Goal: Contribute content: Contribute content

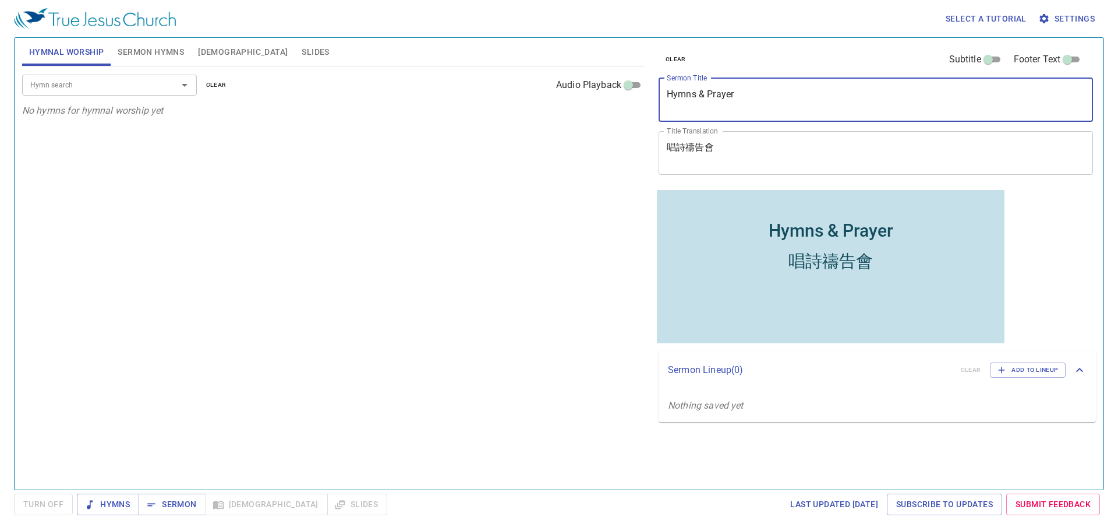
drag, startPoint x: 756, startPoint y: 96, endPoint x: 542, endPoint y: 101, distance: 213.3
click at [599, 101] on div "Hymnal Worship Sermon Hymns Bible Slides Hymn search Hymn search clear Audio Pl…" at bounding box center [558, 258] width 1083 height 451
click at [747, 97] on textarea "Hymns & Prayer" at bounding box center [876, 100] width 418 height 22
drag, startPoint x: 763, startPoint y: 92, endPoint x: 635, endPoint y: 92, distance: 128.2
click at [635, 92] on div "Hymnal Worship Sermon Hymns Bible Slides Hymn search Hymn search clear Audio Pl…" at bounding box center [558, 258] width 1083 height 451
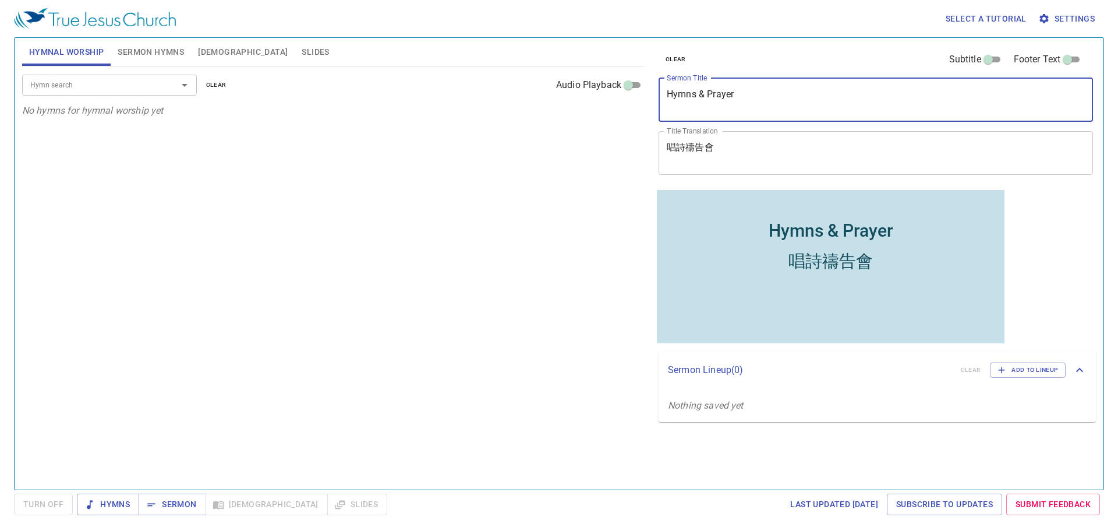
paste textarea "My Abba Father 阿爸，父"
drag, startPoint x: 734, startPoint y: 97, endPoint x: 805, endPoint y: 102, distance: 71.2
click at [805, 102] on textarea "My Abba Father 阿爸，父" at bounding box center [876, 100] width 418 height 22
type textarea "My Abba Father"
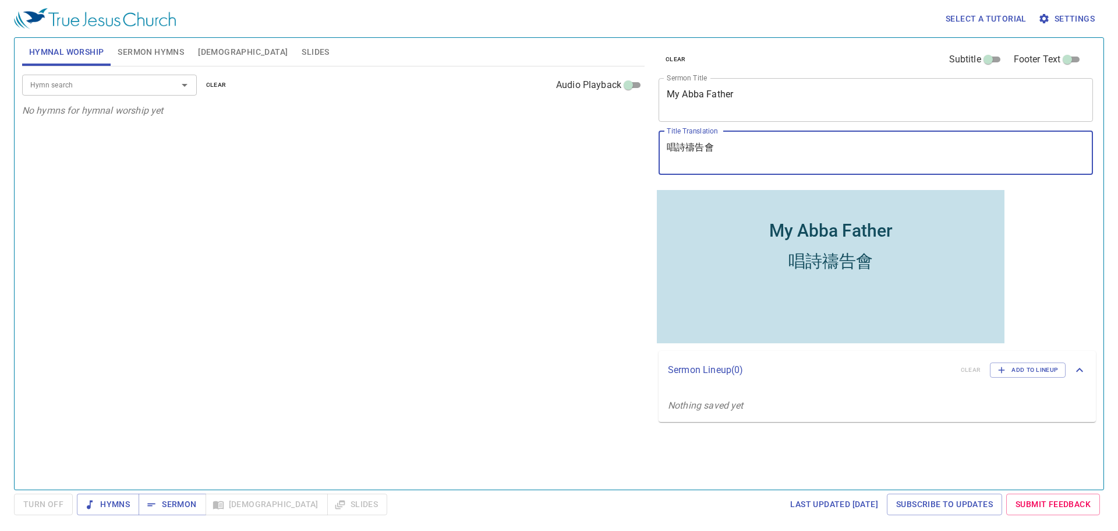
drag, startPoint x: 731, startPoint y: 142, endPoint x: 636, endPoint y: 147, distance: 95.1
click at [636, 147] on div "Hymnal Worship Sermon Hymns Bible Slides Hymn search Hymn search clear Audio Pl…" at bounding box center [558, 258] width 1083 height 451
paste textarea "阿爸，父"
type textarea "阿爸，父"
click at [168, 47] on span "Sermon Hymns" at bounding box center [151, 52] width 66 height 15
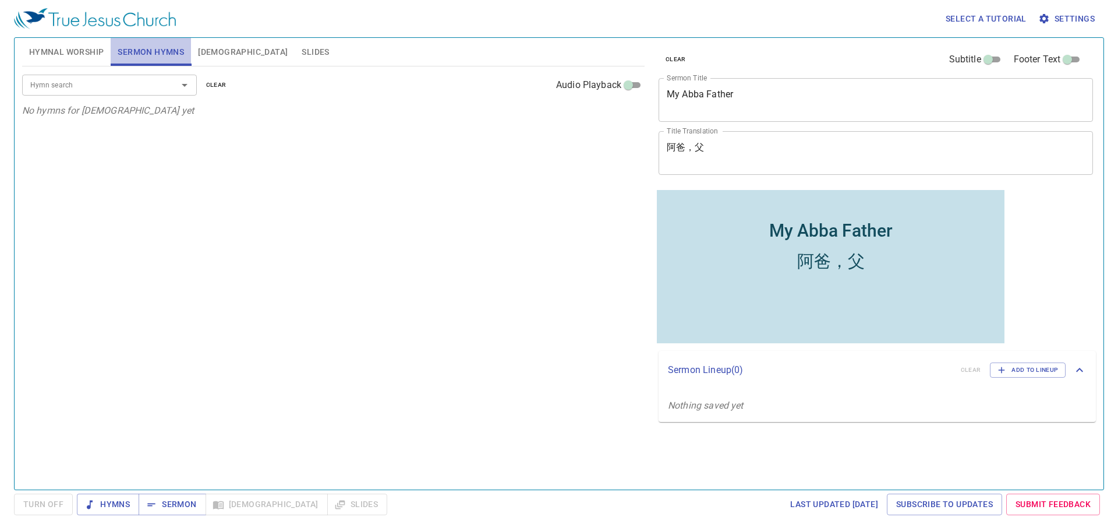
click at [146, 55] on span "Sermon Hymns" at bounding box center [151, 52] width 66 height 15
click at [53, 54] on span "Hymnal Worship" at bounding box center [66, 52] width 75 height 15
click at [161, 54] on span "Sermon Hymns" at bounding box center [151, 52] width 66 height 15
click at [112, 86] on input "Hymn search" at bounding box center [92, 84] width 133 height 13
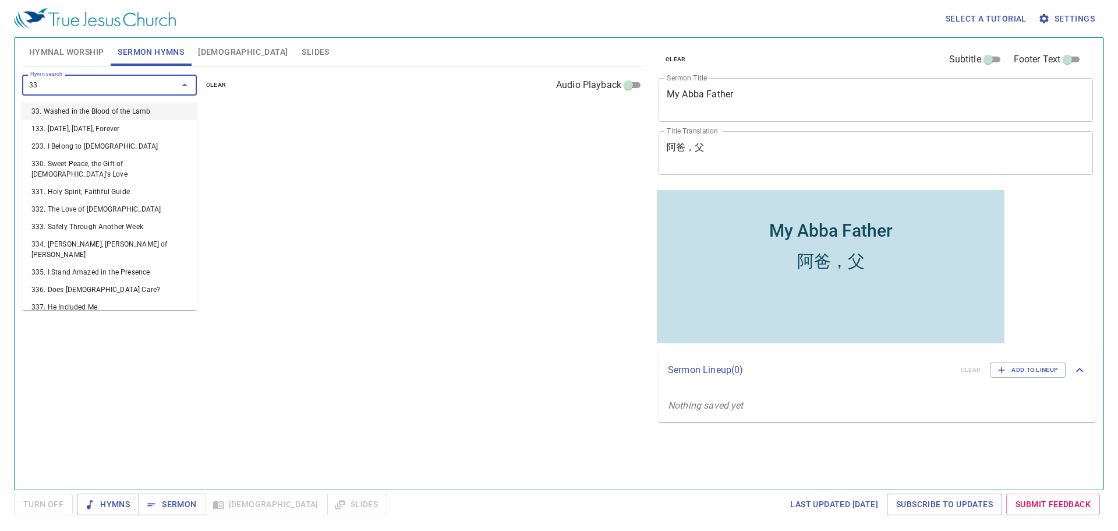
type input "332"
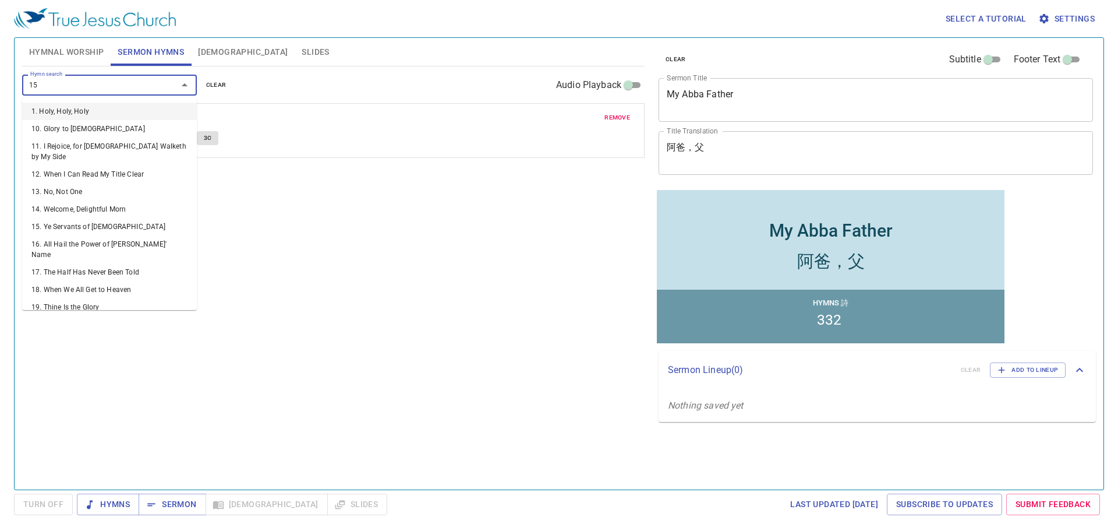
type input "155"
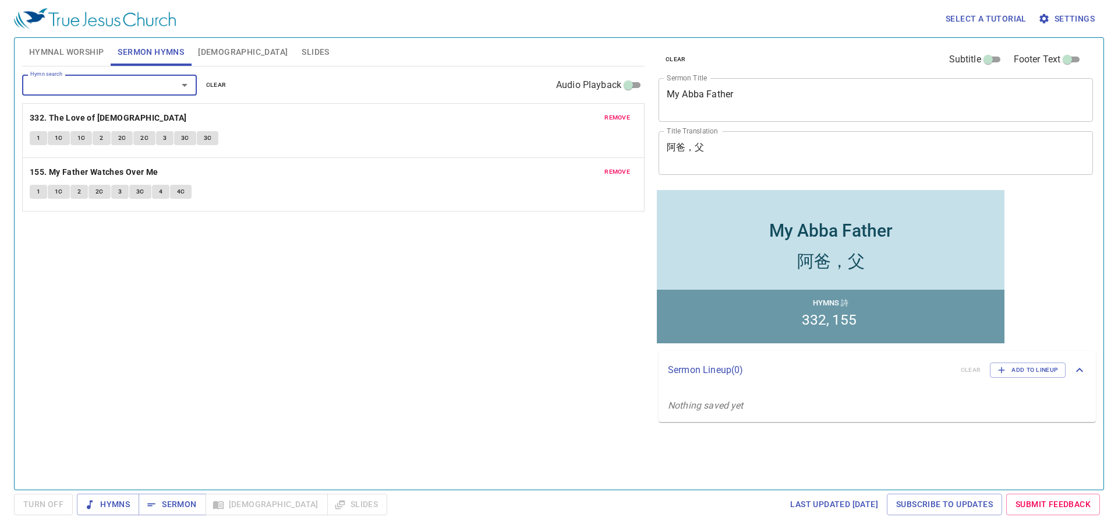
click at [73, 52] on span "Hymnal Worship" at bounding box center [66, 52] width 75 height 15
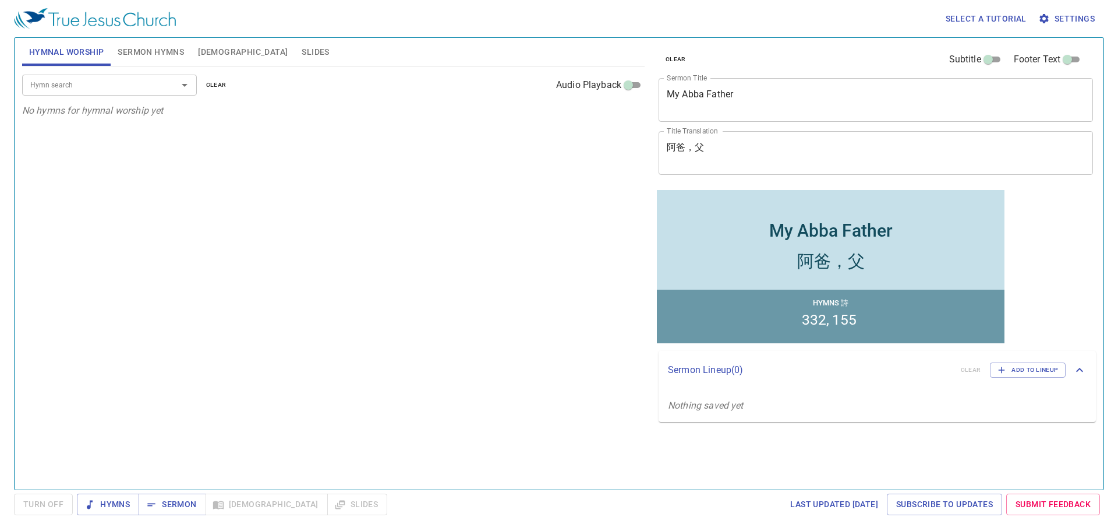
click at [108, 94] on div "Hymn search" at bounding box center [109, 85] width 175 height 20
type input "1"
type input "2"
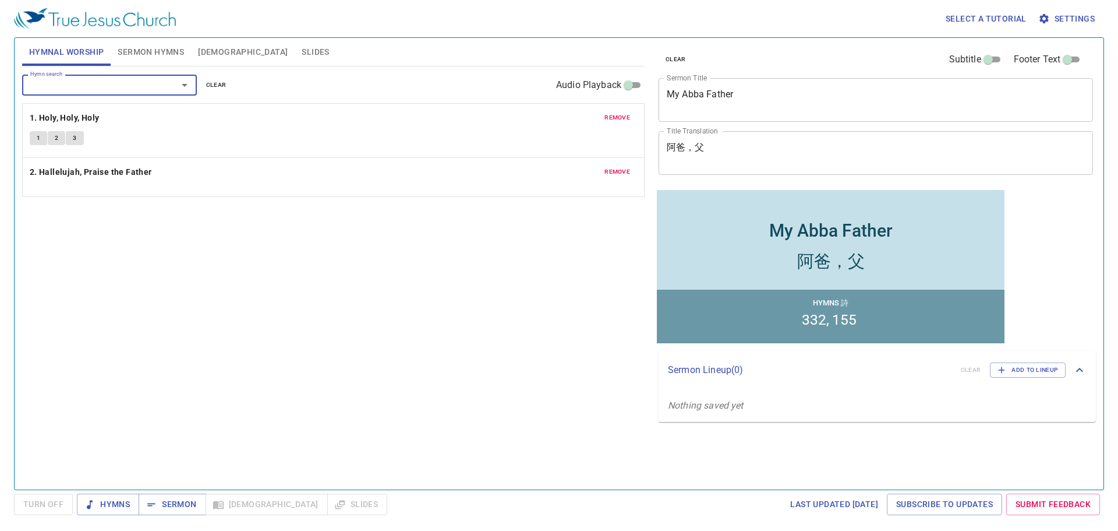
type input "3"
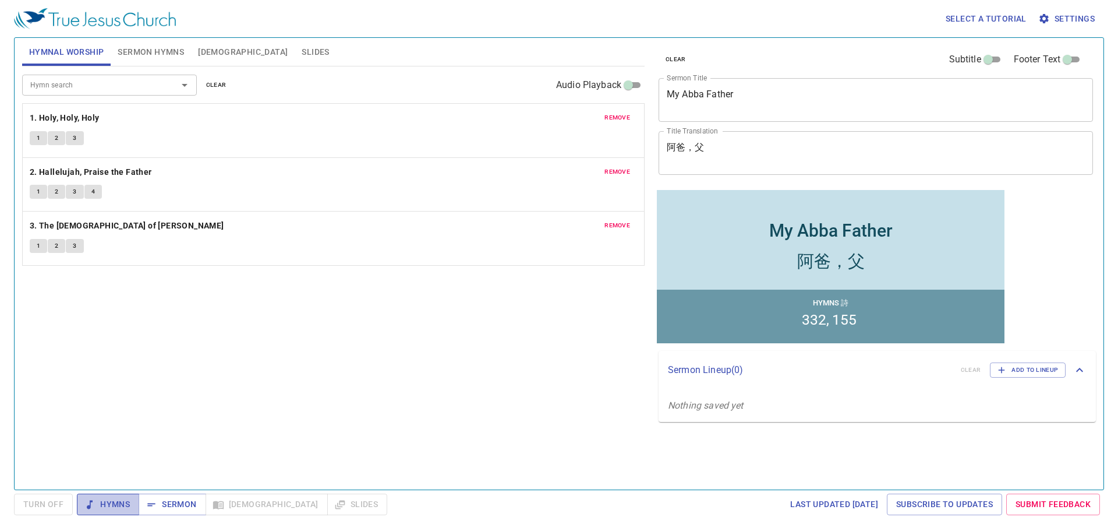
click at [0, 0] on span "Hymns" at bounding box center [0, 0] width 0 height 0
click at [41, 140] on button "1" at bounding box center [38, 138] width 17 height 14
click at [0, 0] on span "Hymns" at bounding box center [0, 0] width 0 height 0
click at [0, 0] on span "Turn Off" at bounding box center [0, 0] width 0 height 0
click at [0, 0] on span "Hymns" at bounding box center [0, 0] width 0 height 0
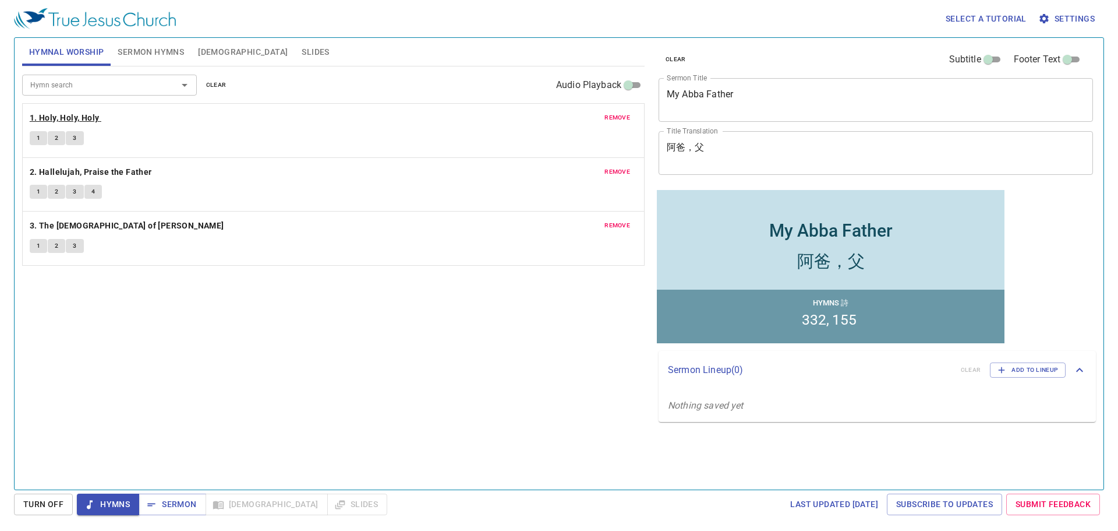
click at [55, 116] on b "1. Holy, Holy, Holy" at bounding box center [65, 118] width 70 height 15
click at [37, 136] on span "1" at bounding box center [38, 138] width 3 height 10
click at [60, 139] on button "2" at bounding box center [56, 138] width 17 height 14
click at [83, 139] on button "3" at bounding box center [74, 138] width 17 height 14
click at [83, 169] on b "2. Hallelujah, Praise the Father" at bounding box center [91, 172] width 122 height 15
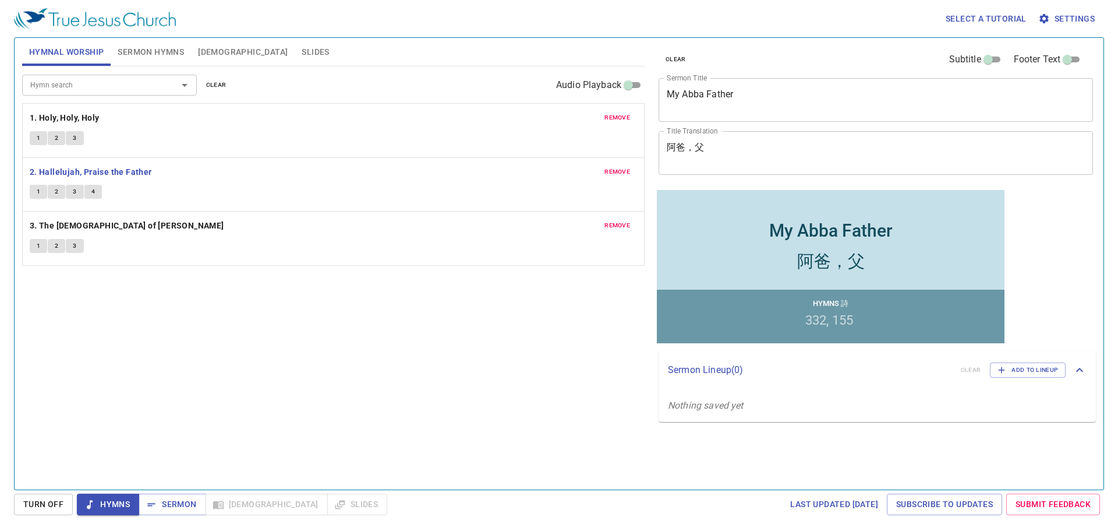
click at [36, 193] on button "1" at bounding box center [38, 192] width 17 height 14
click at [52, 191] on button "2" at bounding box center [56, 192] width 17 height 14
click at [69, 191] on button "3" at bounding box center [74, 192] width 17 height 14
click at [93, 191] on span "4" at bounding box center [92, 191] width 3 height 10
click at [103, 220] on b "3. The God of Abraham Praise" at bounding box center [127, 225] width 195 height 15
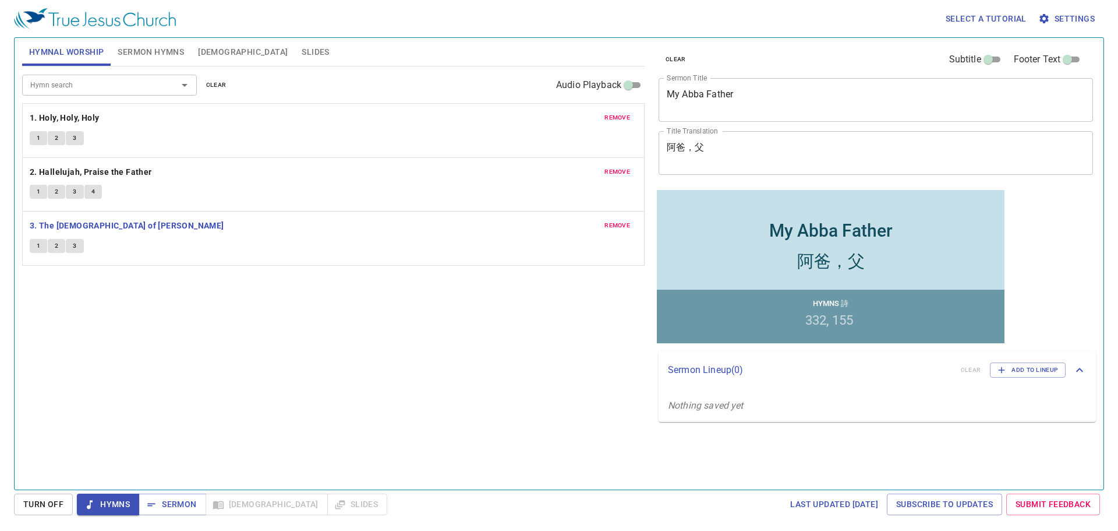
click at [37, 249] on span "1" at bounding box center [38, 246] width 3 height 10
click at [58, 248] on span "2" at bounding box center [56, 246] width 3 height 10
click at [76, 246] on span "3" at bounding box center [74, 246] width 3 height 10
click at [172, 500] on span "Sermon" at bounding box center [172, 504] width 48 height 15
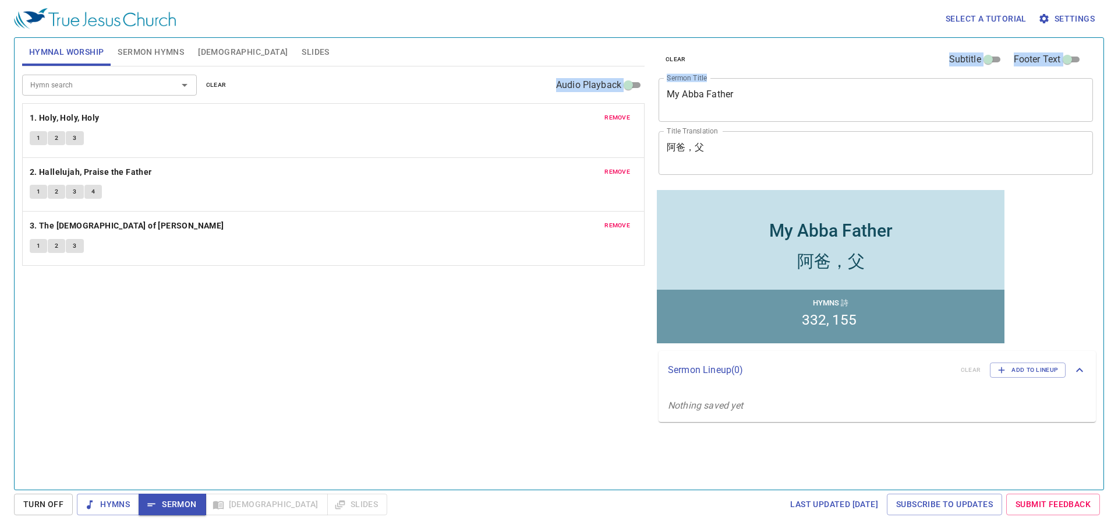
drag, startPoint x: 756, startPoint y: 86, endPoint x: 641, endPoint y: 96, distance: 114.7
click at [641, 96] on div "Hymnal Worship Sermon Hymns Bible Slides Hymn search Hymn search clear Audio Pl…" at bounding box center [558, 258] width 1083 height 451
click at [730, 101] on textarea "My Abba Father" at bounding box center [876, 100] width 418 height 22
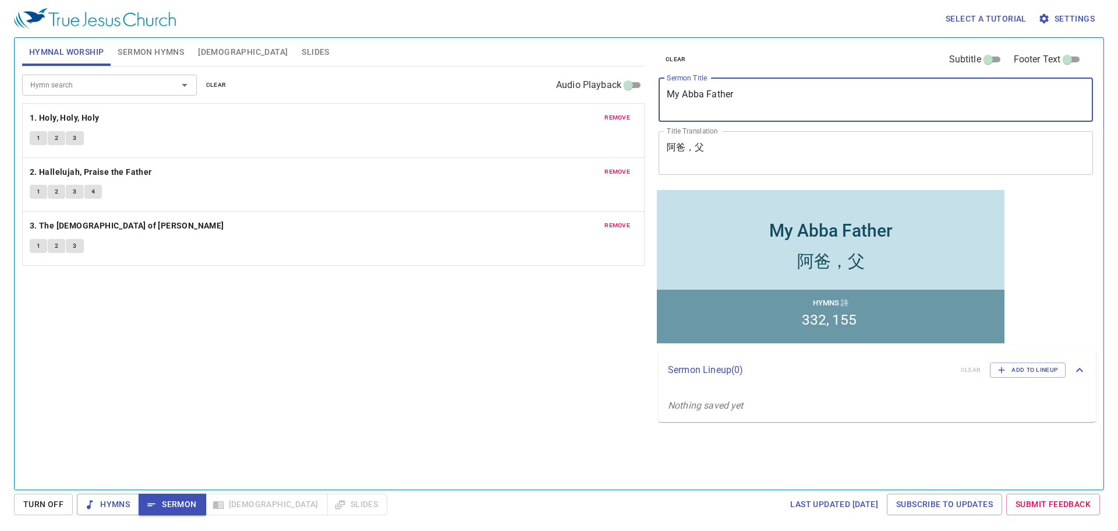
drag, startPoint x: 748, startPoint y: 99, endPoint x: 667, endPoint y: 91, distance: 81.4
click at [667, 91] on textarea "My Abba Father" at bounding box center [876, 100] width 418 height 22
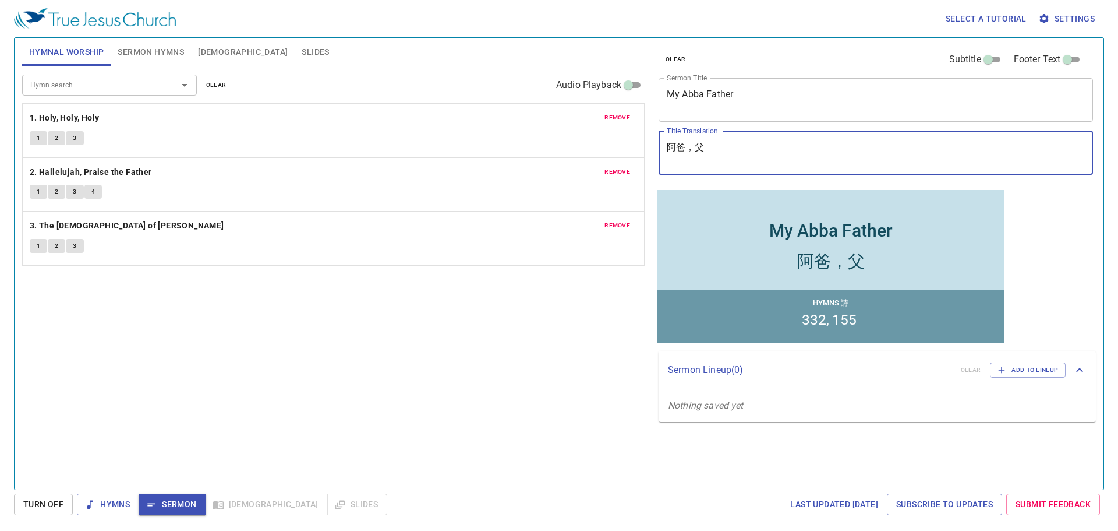
drag, startPoint x: 749, startPoint y: 146, endPoint x: 636, endPoint y: 144, distance: 112.4
click at [636, 144] on div "Hymnal Worship Sermon Hymns Bible Slides Hymn search Hymn search clear Audio Pl…" at bounding box center [558, 258] width 1083 height 451
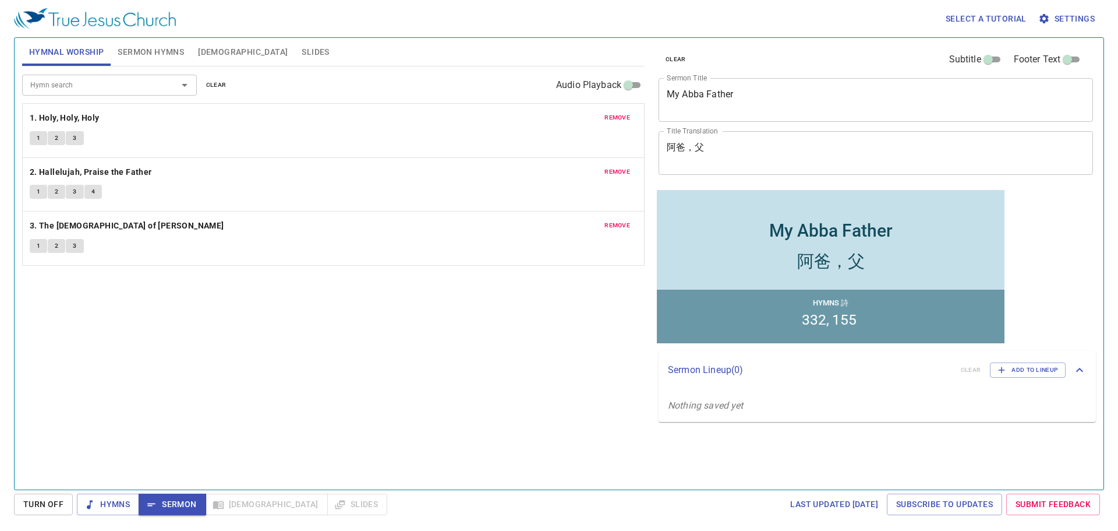
click at [139, 52] on span "Sermon Hymns" at bounding box center [151, 52] width 66 height 15
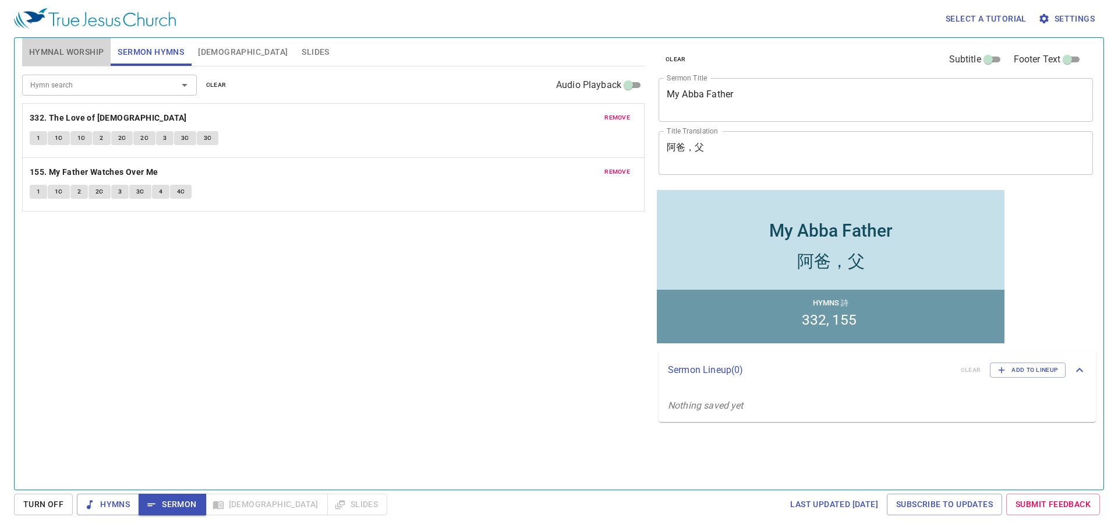
click at [76, 53] on span "Hymnal Worship" at bounding box center [66, 52] width 75 height 15
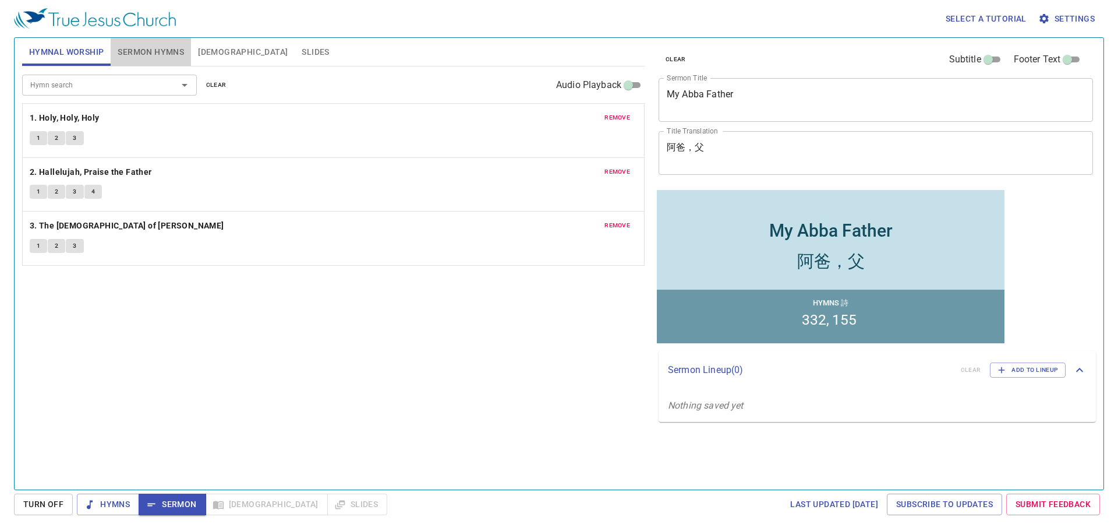
click at [158, 57] on span "Sermon Hymns" at bounding box center [151, 52] width 66 height 15
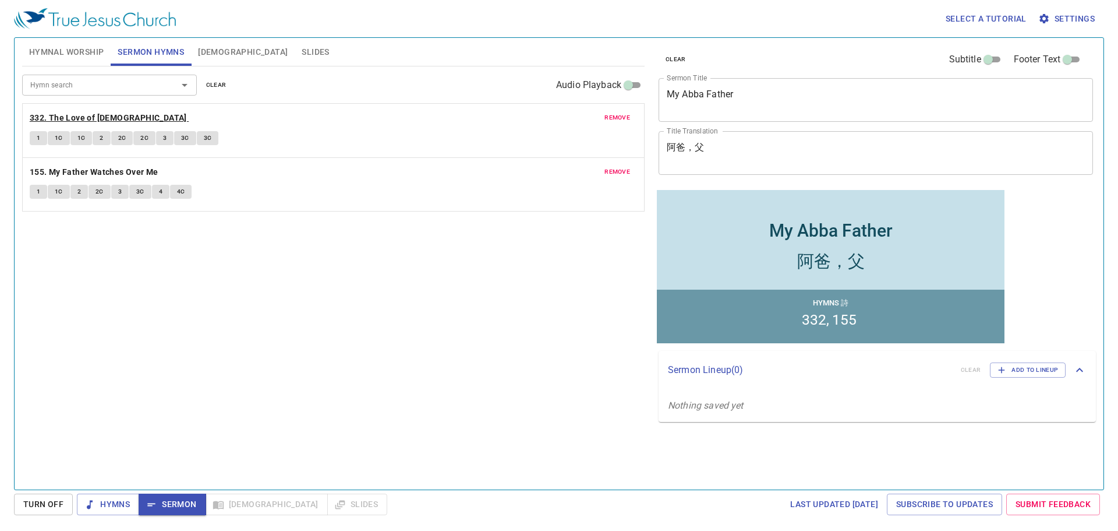
click at [99, 118] on b "332. The Love of God" at bounding box center [108, 118] width 157 height 15
click at [40, 136] on span "1" at bounding box center [38, 138] width 3 height 10
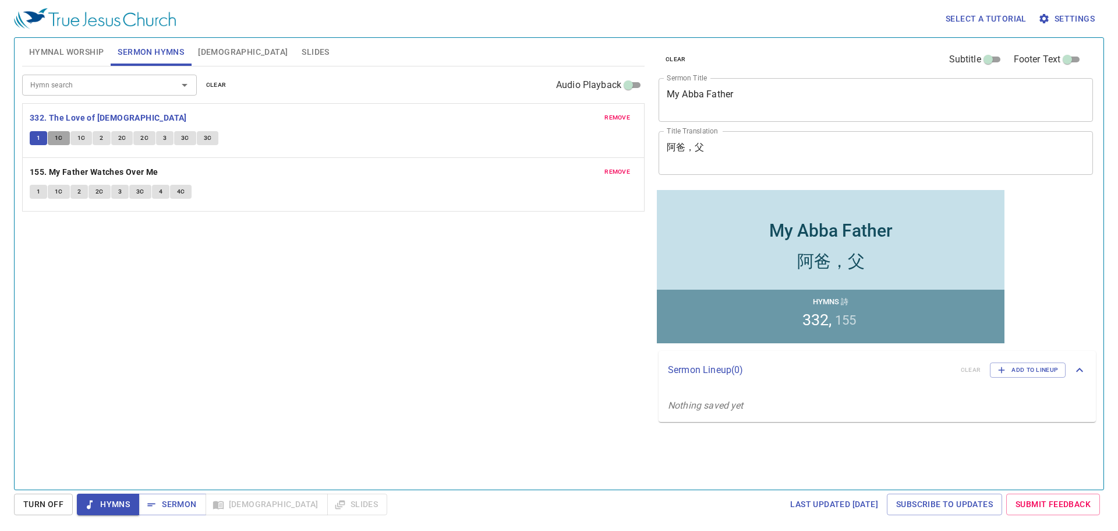
click at [61, 136] on span "1C" at bounding box center [59, 138] width 8 height 10
click at [80, 136] on span "1C" at bounding box center [81, 138] width 8 height 10
click at [109, 139] on button "2" at bounding box center [101, 138] width 17 height 14
click at [125, 137] on span "2C" at bounding box center [122, 138] width 8 height 10
click at [148, 138] on button "2C" at bounding box center [144, 138] width 22 height 14
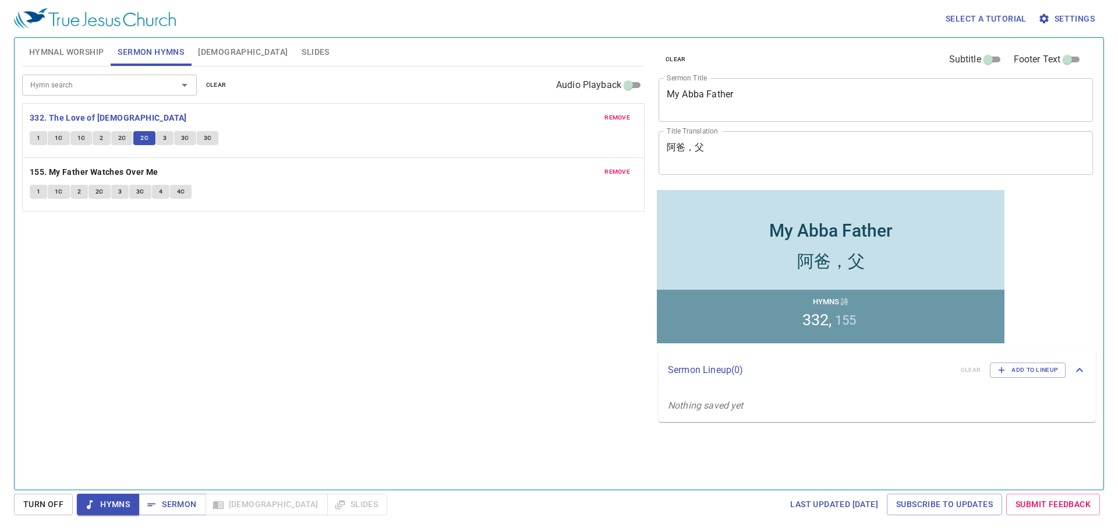
click at [153, 138] on button "2C" at bounding box center [144, 138] width 22 height 14
click at [161, 138] on button "3" at bounding box center [164, 138] width 17 height 14
click at [170, 138] on button "3" at bounding box center [164, 138] width 17 height 14
drag, startPoint x: 188, startPoint y: 138, endPoint x: 220, endPoint y: 140, distance: 32.1
click at [197, 139] on div "1 1C 1C 2 2C 2C 3 3C 3C" at bounding box center [334, 139] width 608 height 17
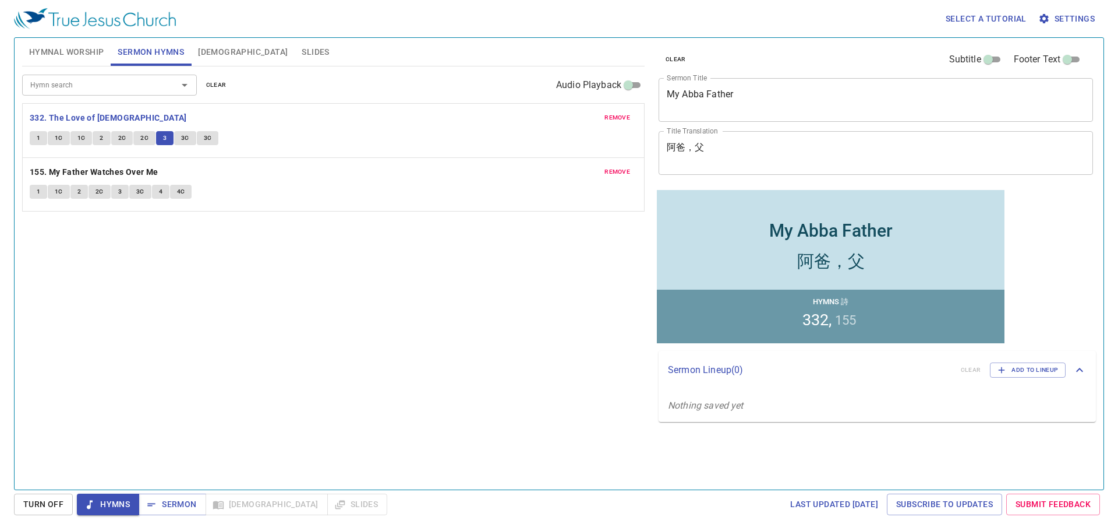
click at [220, 140] on div "1 1C 1C 2 2C 2C 3 3C 3C" at bounding box center [334, 139] width 608 height 17
click at [172, 503] on span "Sermon" at bounding box center [172, 504] width 48 height 15
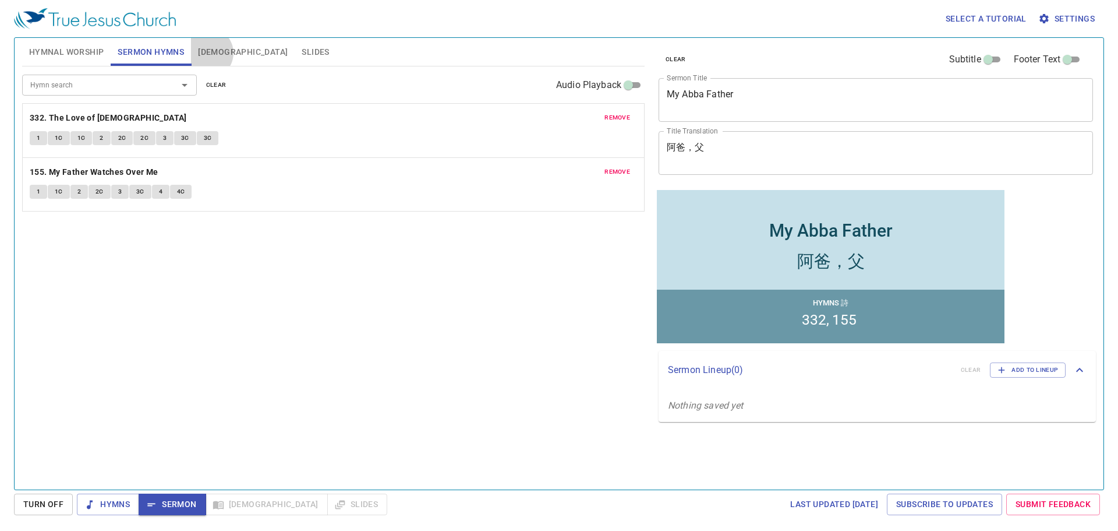
click at [208, 53] on span "[DEMOGRAPHIC_DATA]" at bounding box center [243, 52] width 90 height 15
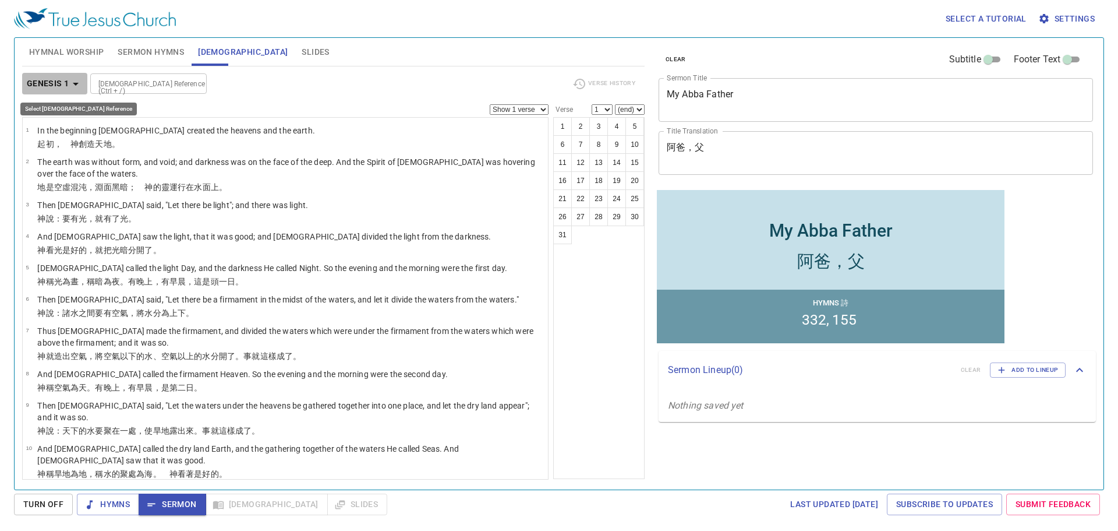
click at [77, 85] on icon "button" at bounding box center [76, 84] width 14 height 14
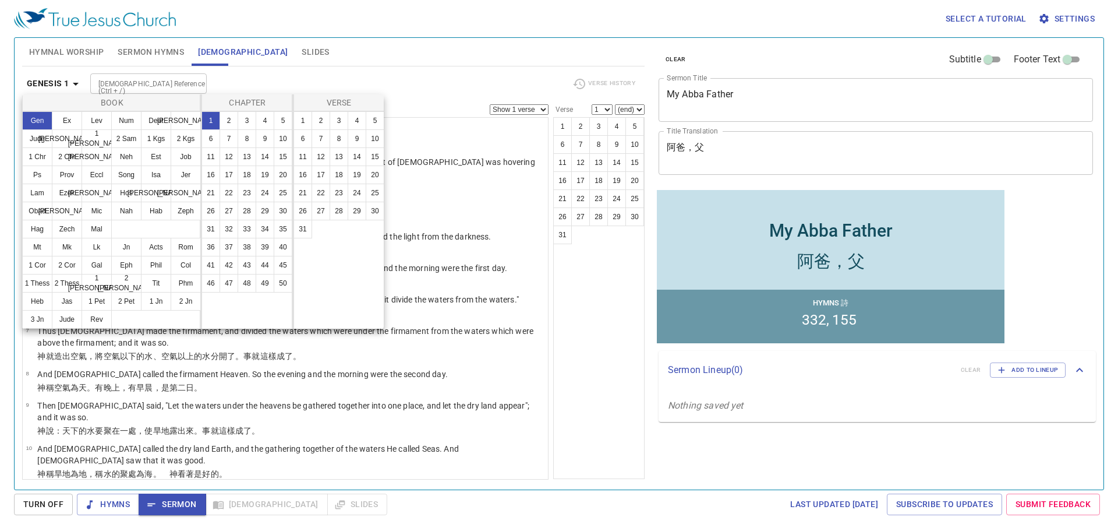
click at [351, 62] on div at bounding box center [559, 265] width 1118 height 531
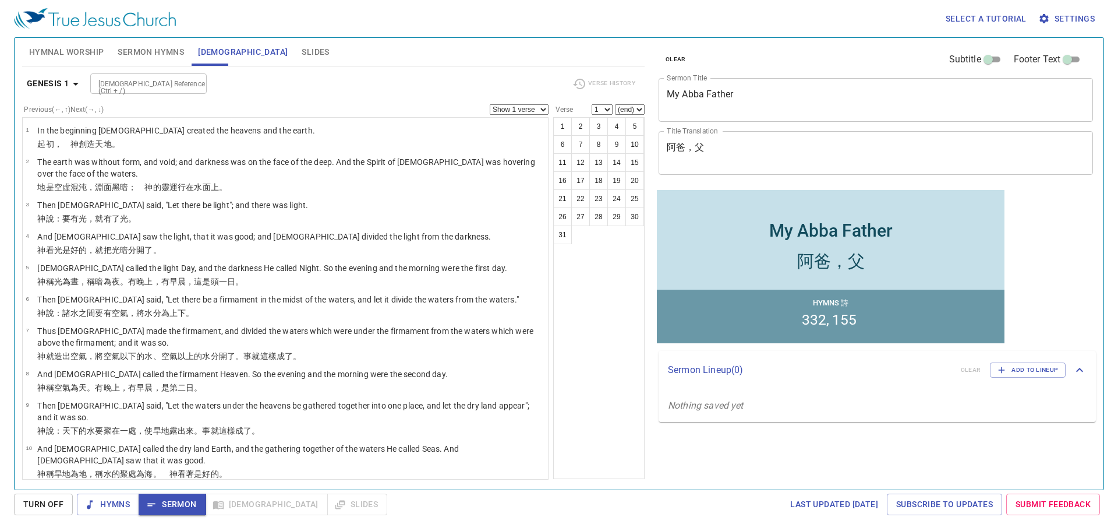
click at [175, 93] on div "[DEMOGRAPHIC_DATA] Reference (Ctrl + /)" at bounding box center [148, 83] width 117 height 20
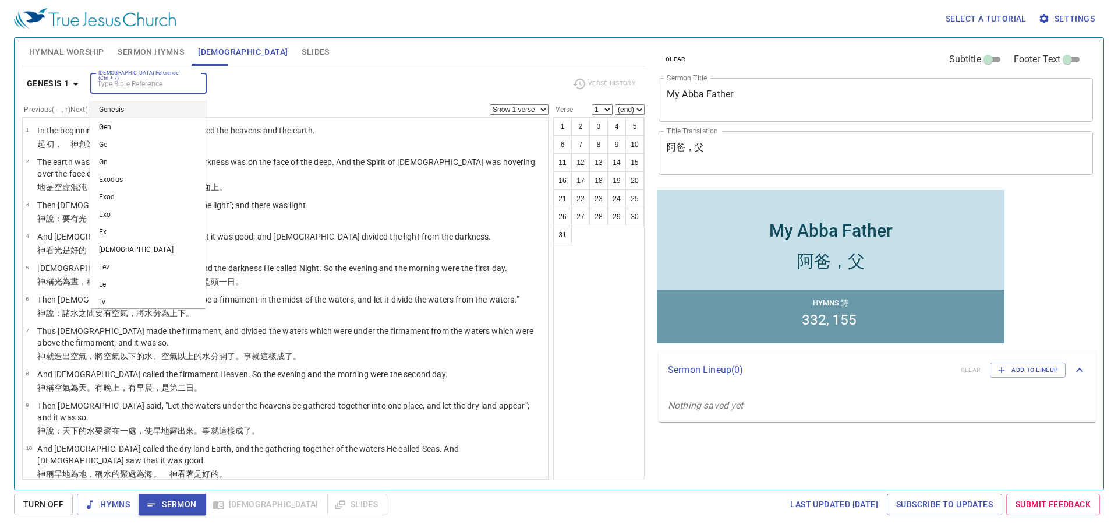
click at [158, 89] on input "[DEMOGRAPHIC_DATA] Reference (Ctrl + /)" at bounding box center [139, 83] width 90 height 13
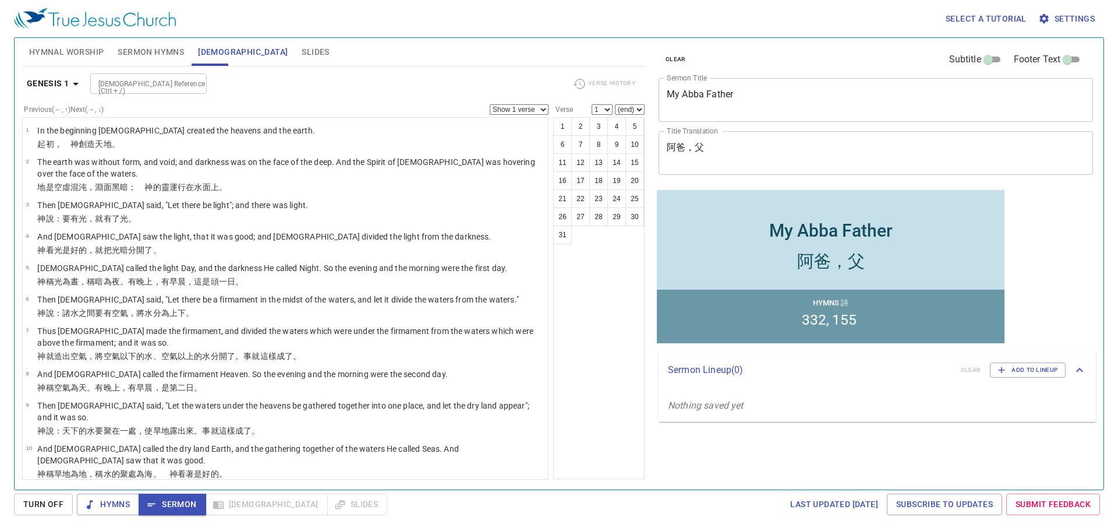
drag, startPoint x: 623, startPoint y: 91, endPoint x: 614, endPoint y: 77, distance: 16.8
click at [623, 90] on div "Verse History" at bounding box center [604, 83] width 77 height 17
click at [614, 77] on div "Verse History" at bounding box center [604, 83] width 77 height 17
click at [525, 110] on select "Show 1 verse Show 2 verses Show 3 verses Show 4 verses Show 5 verses" at bounding box center [519, 109] width 59 height 10
drag, startPoint x: 523, startPoint y: 91, endPoint x: 509, endPoint y: 88, distance: 13.7
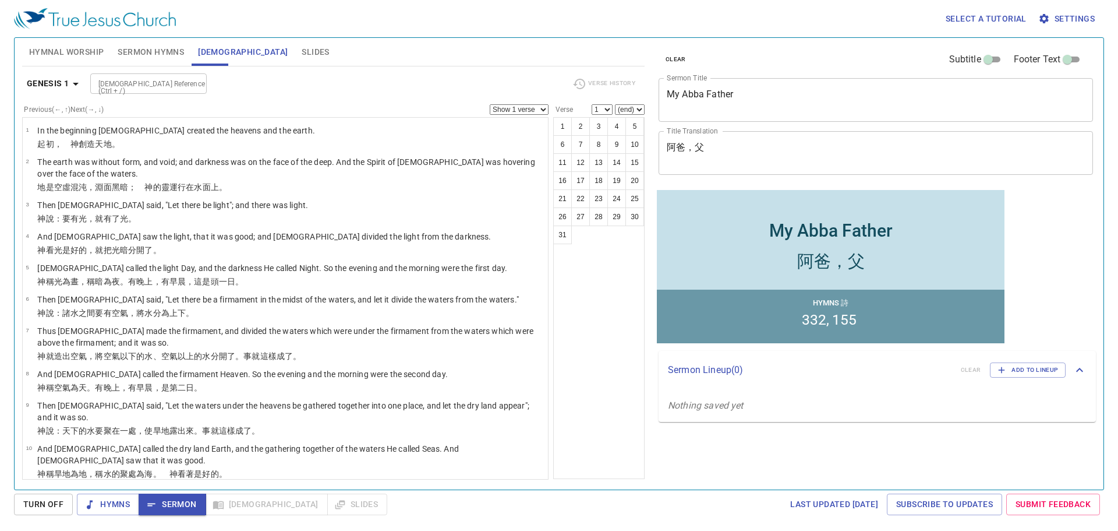
click at [523, 91] on div "Bible Reference (Ctrl + /) Bible Reference (Ctrl + /)" at bounding box center [326, 83] width 473 height 20
click at [75, 83] on icon "button" at bounding box center [76, 84] width 6 height 3
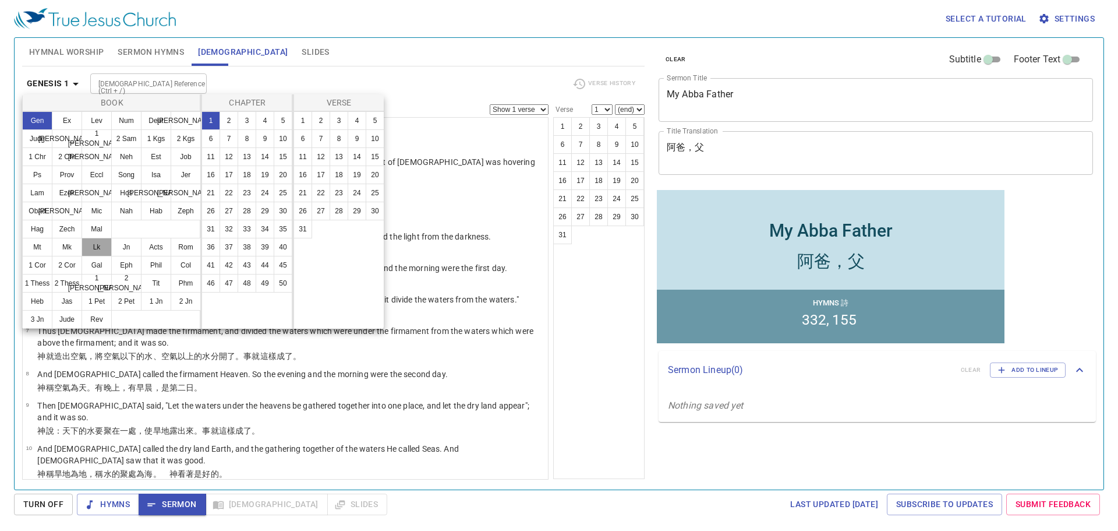
click at [94, 246] on button "Lk" at bounding box center [97, 247] width 30 height 19
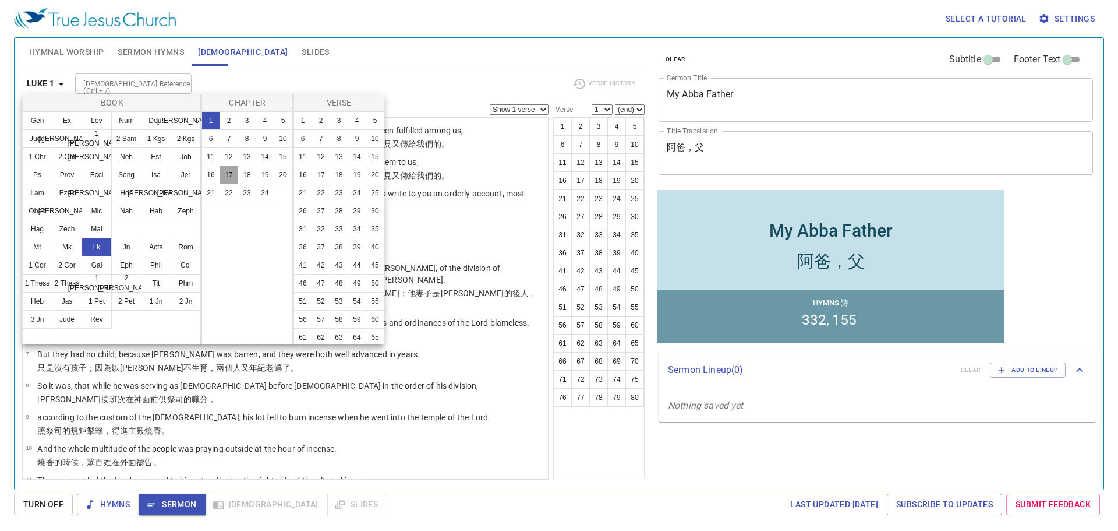
click at [227, 171] on button "17" at bounding box center [229, 174] width 19 height 19
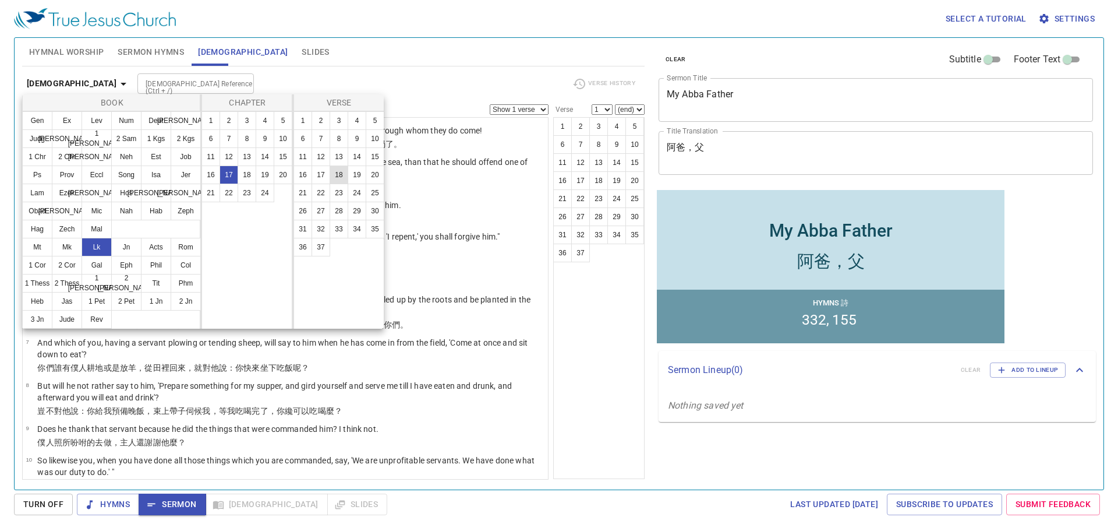
click at [0, 0] on button "18" at bounding box center [0, 0] width 0 height 0
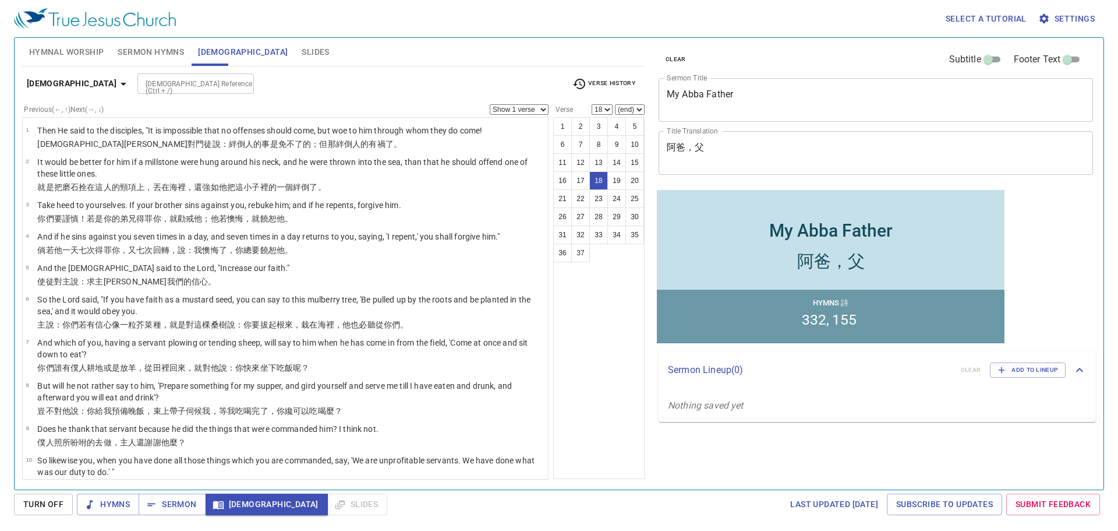
scroll to position [433, 0]
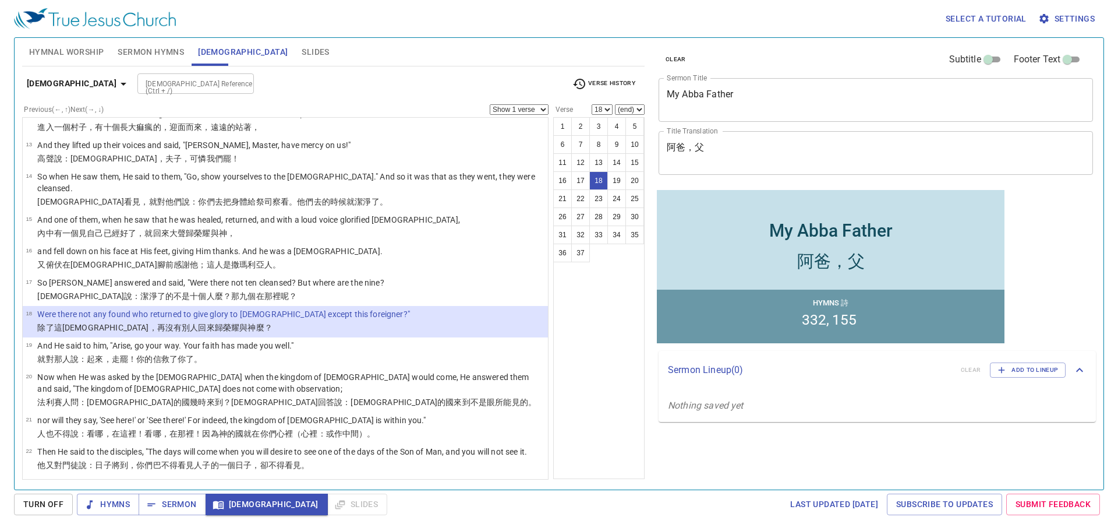
click at [117, 84] on icon "button" at bounding box center [124, 84] width 14 height 14
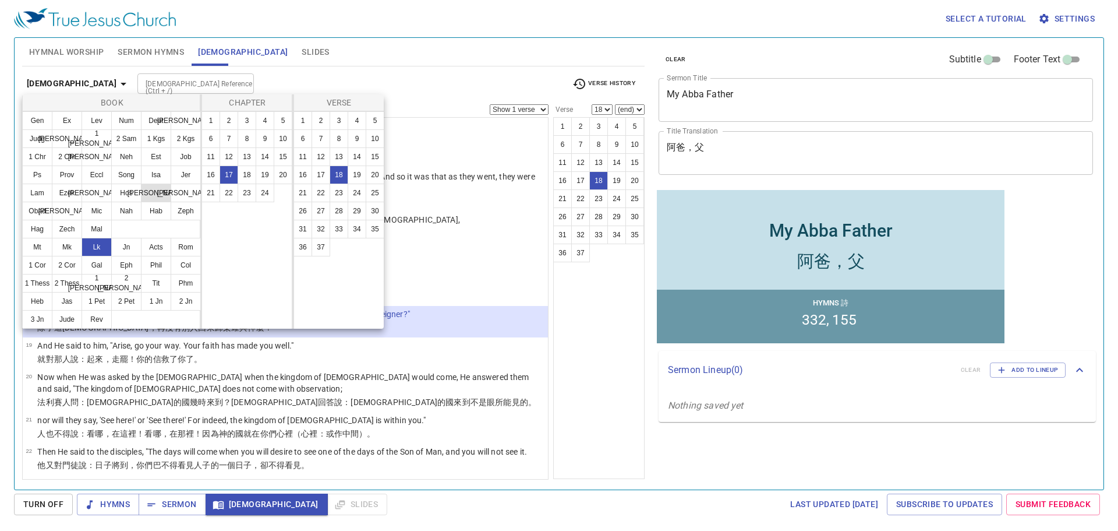
click at [161, 191] on button "Joel" at bounding box center [156, 192] width 30 height 19
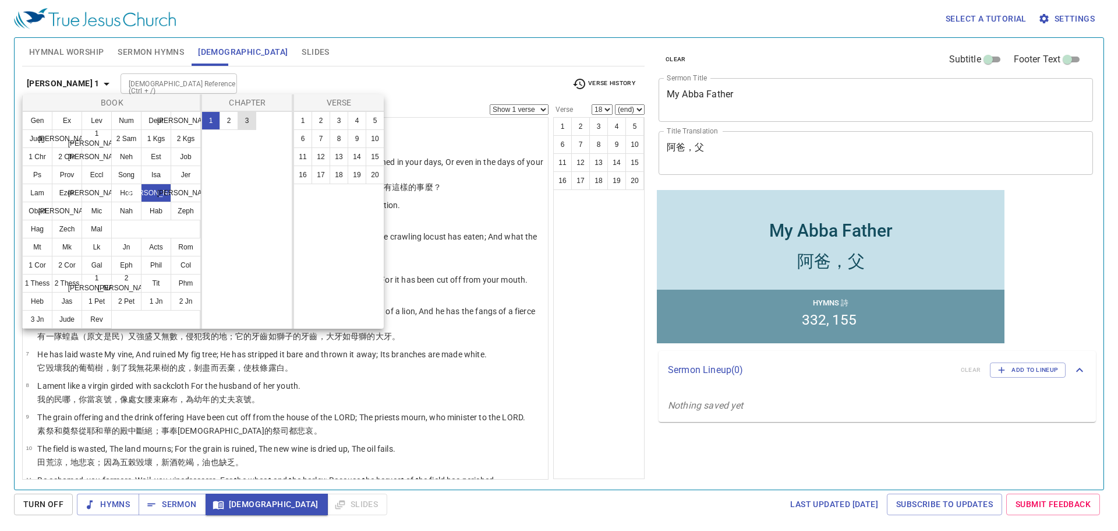
click at [243, 119] on button "3" at bounding box center [247, 120] width 19 height 19
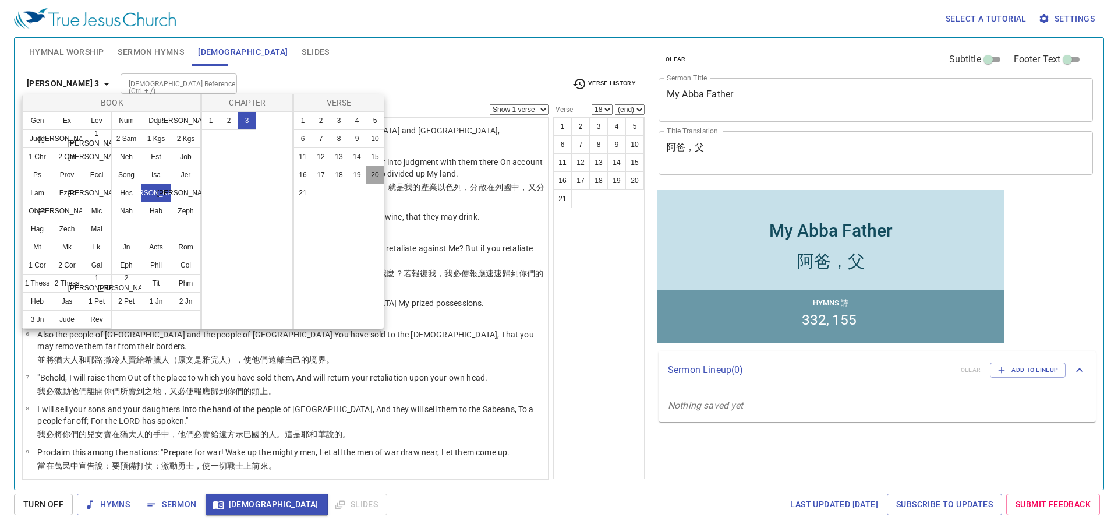
click at [375, 172] on button "20" at bounding box center [375, 174] width 19 height 19
select select "20"
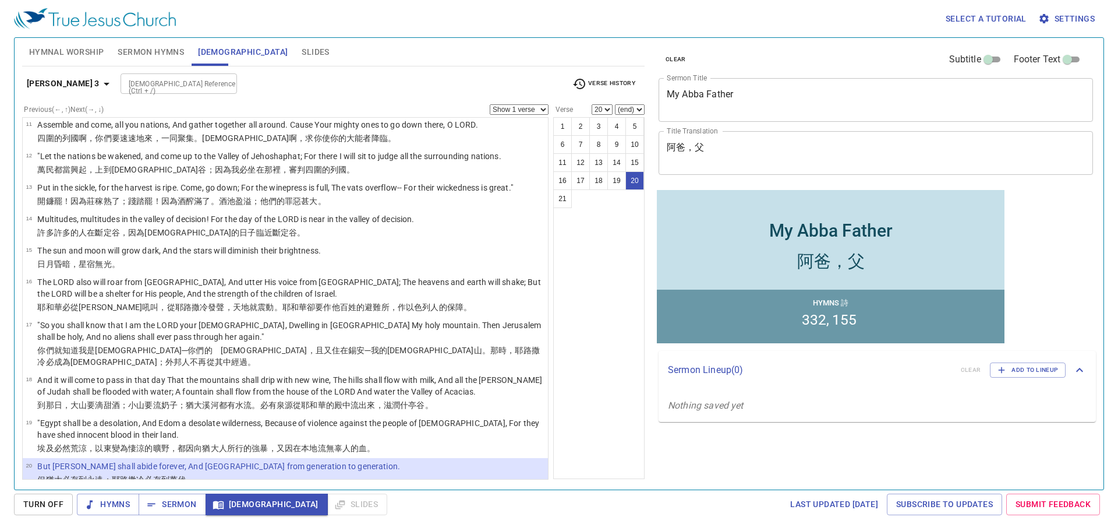
click at [517, 108] on select "Show 1 verse Show 2 verses Show 3 verses Show 4 verses Show 5 verses" at bounding box center [519, 109] width 59 height 10
click at [490, 104] on select "Show 1 verse Show 2 verses Show 3 verses Show 4 verses Show 5 verses" at bounding box center [519, 109] width 59 height 10
click at [524, 104] on select "Show 1 verse Show 2 verses Show 3 verses Show 4 verses Show 5 verses" at bounding box center [519, 109] width 59 height 10
click at [490, 104] on select "Show 1 verse Show 2 verses Show 3 verses Show 4 verses Show 5 verses" at bounding box center [519, 109] width 59 height 10
click at [524, 107] on select "Show 1 verse Show 2 verses Show 3 verses Show 4 verses Show 5 verses" at bounding box center [519, 109] width 59 height 10
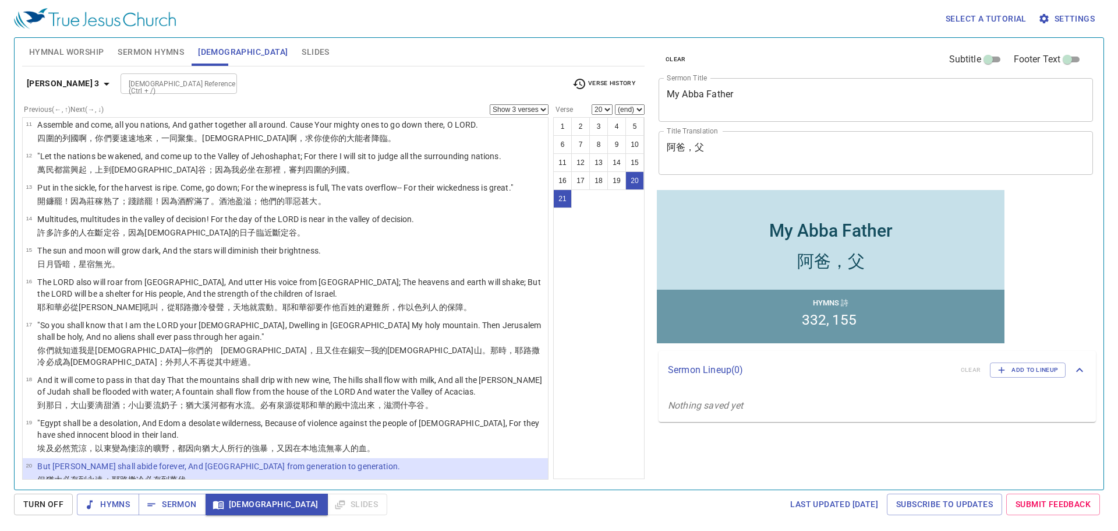
click at [490, 104] on select "Show 1 verse Show 2 verses Show 3 verses Show 4 verses Show 5 verses" at bounding box center [519, 109] width 59 height 10
click at [519, 108] on select "Show 1 verse Show 2 verses Show 3 verses Show 4 verses Show 5 verses" at bounding box center [519, 109] width 59 height 10
select select "4"
click at [490, 104] on select "Show 1 verse Show 2 verses Show 3 verses Show 4 verses Show 5 verses" at bounding box center [519, 109] width 59 height 10
click at [605, 146] on button "8" at bounding box center [599, 144] width 19 height 19
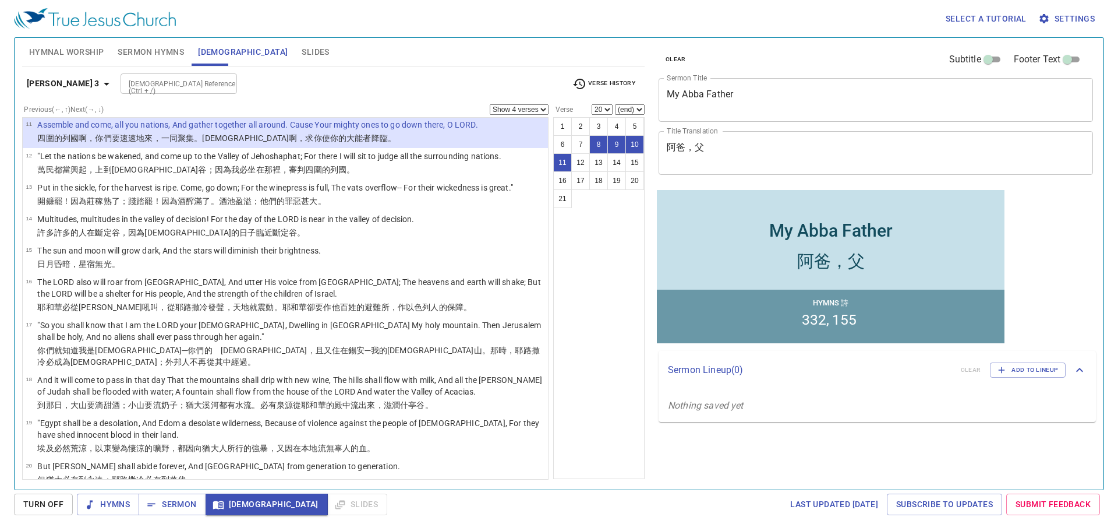
select select "8"
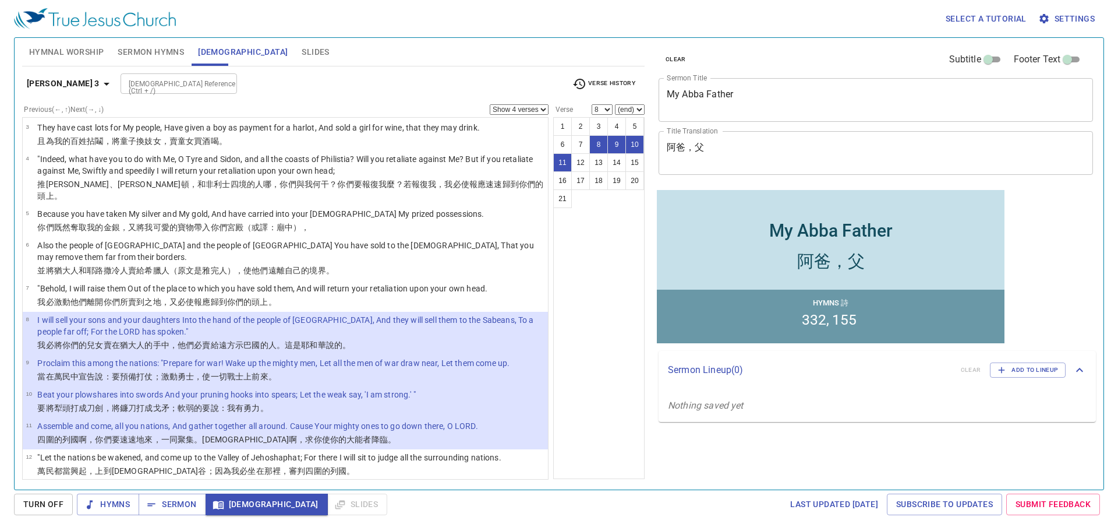
click at [541, 107] on select "Show 1 verse Show 2 verses Show 3 verses Show 4 verses Show 5 verses" at bounding box center [519, 109] width 59 height 10
select select "2"
click at [490, 104] on select "Show 1 verse Show 2 verses Show 3 verses Show 4 verses Show 5 verses" at bounding box center [519, 109] width 59 height 10
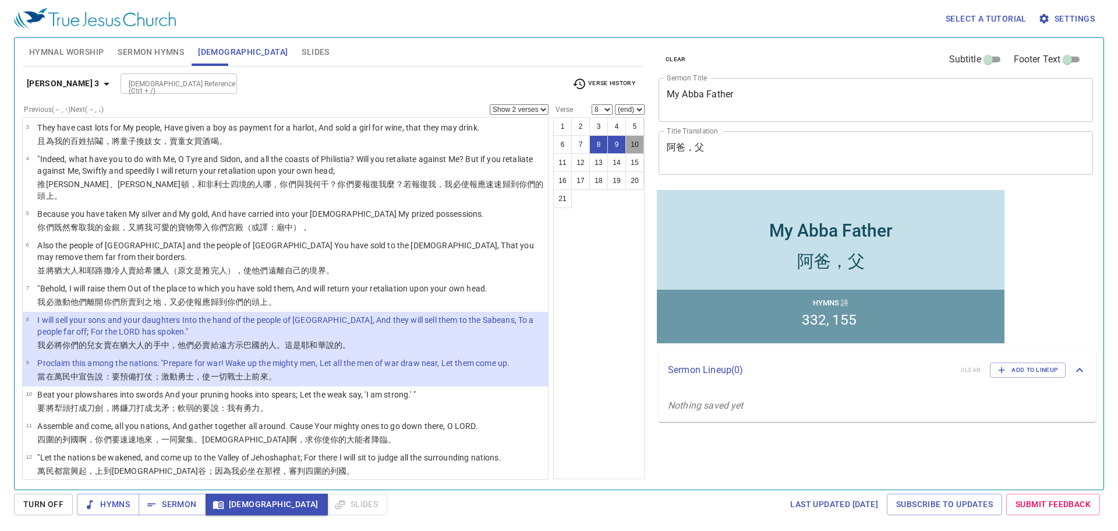
click at [637, 143] on button "10" at bounding box center [635, 144] width 19 height 19
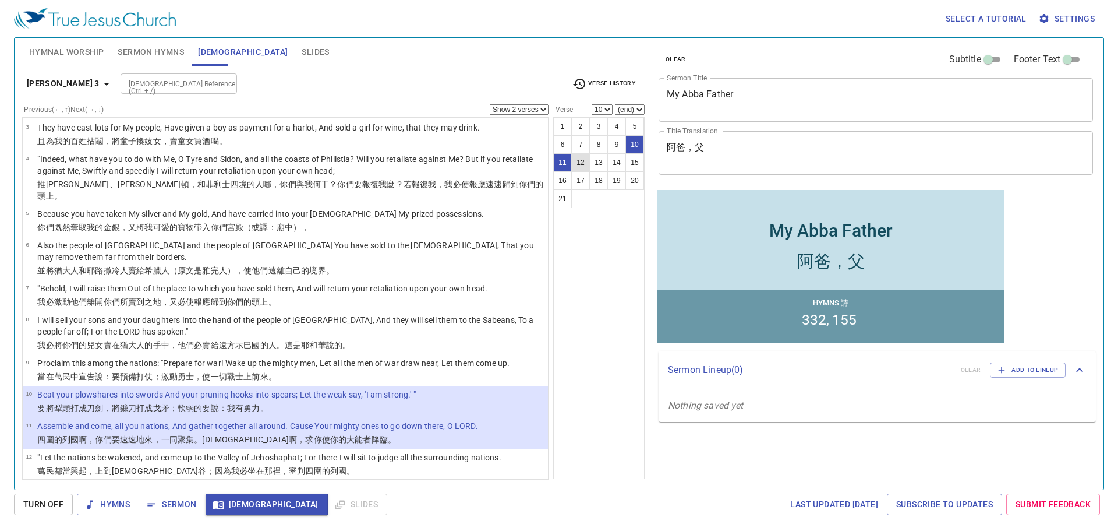
click at [583, 164] on button "12" at bounding box center [580, 162] width 19 height 19
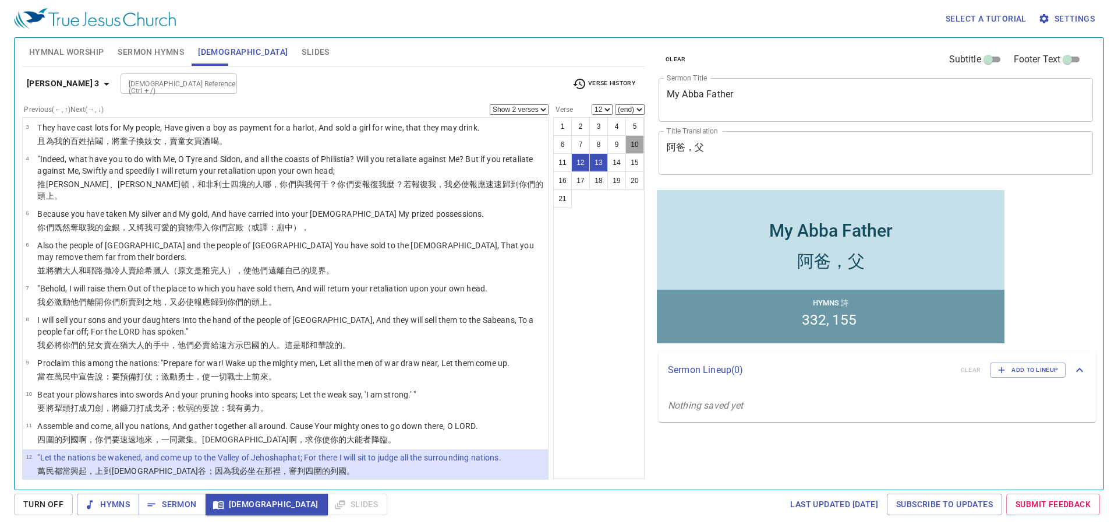
click at [640, 139] on button "10" at bounding box center [635, 144] width 19 height 19
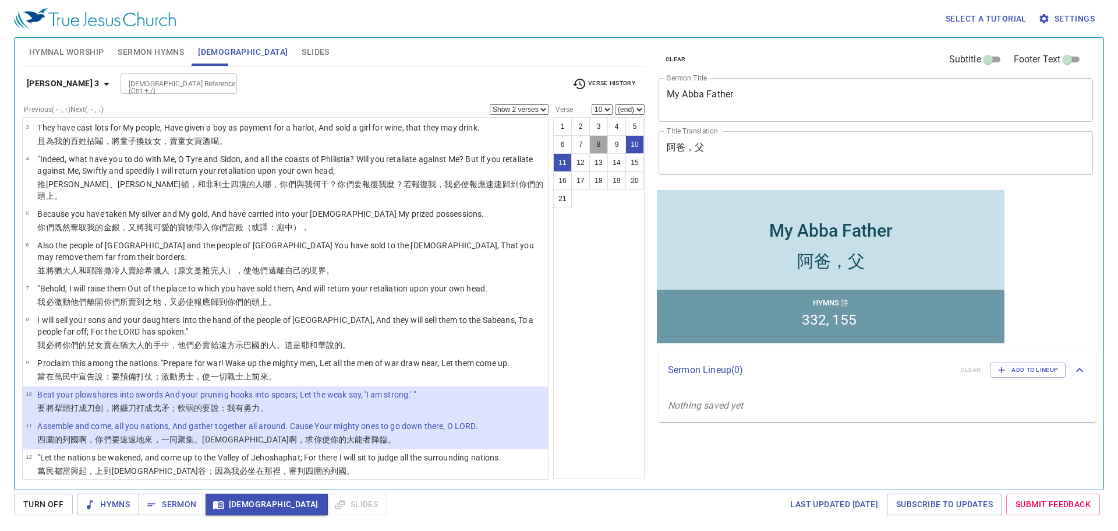
click at [601, 143] on button "8" at bounding box center [599, 144] width 19 height 19
select select "8"
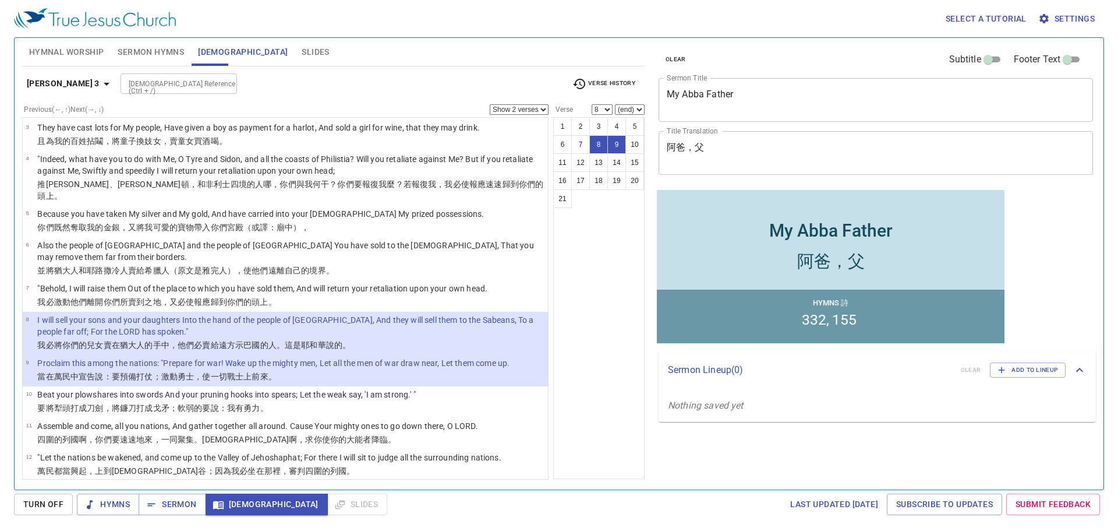
click at [340, 66] on div "Joel 3 Bible Reference (Ctrl + /) Bible Reference (Ctrl + /) Verse History Prev…" at bounding box center [333, 272] width 623 height 413
click at [100, 86] on icon "button" at bounding box center [107, 84] width 14 height 14
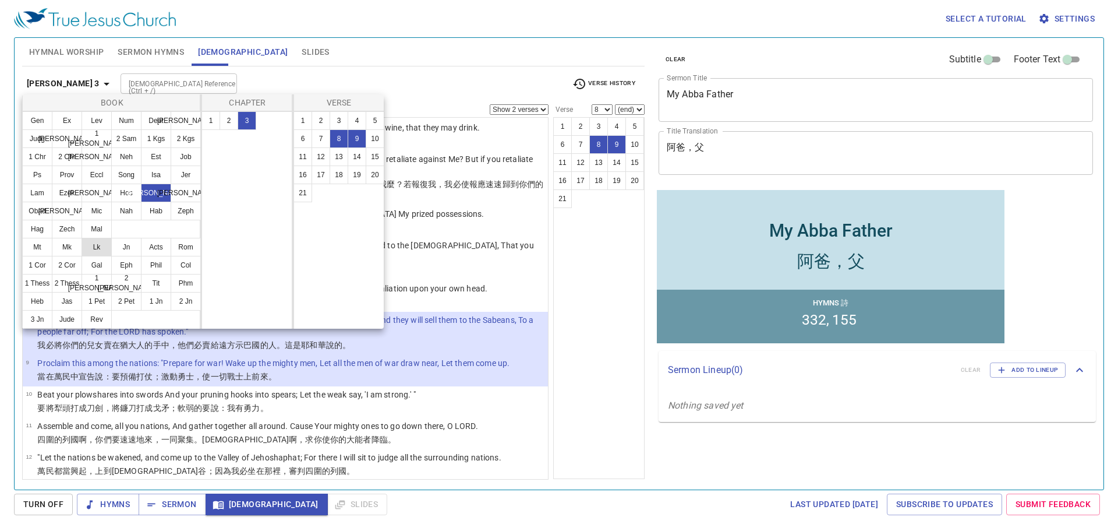
click at [94, 246] on button "Lk" at bounding box center [97, 247] width 30 height 19
select select "1"
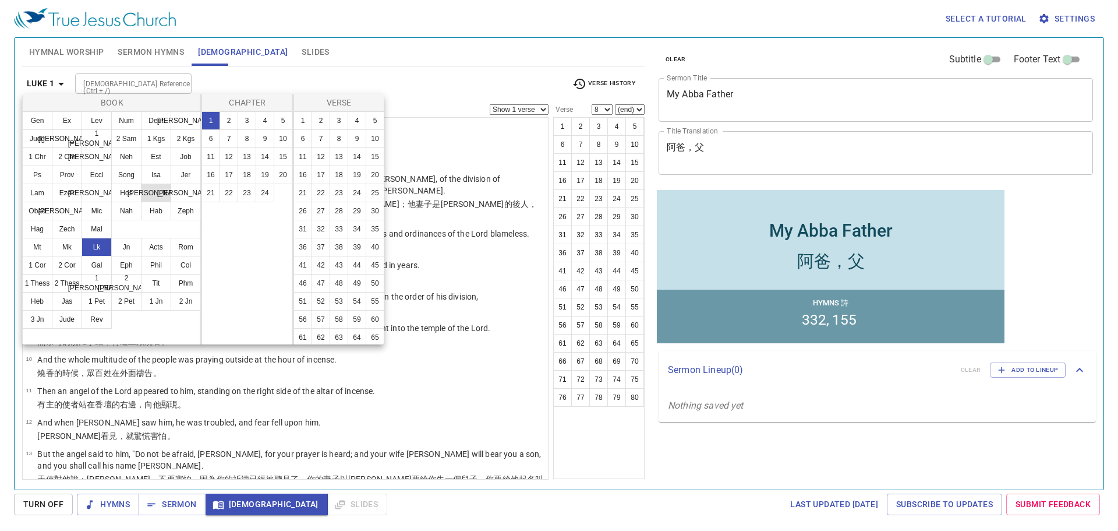
scroll to position [0, 0]
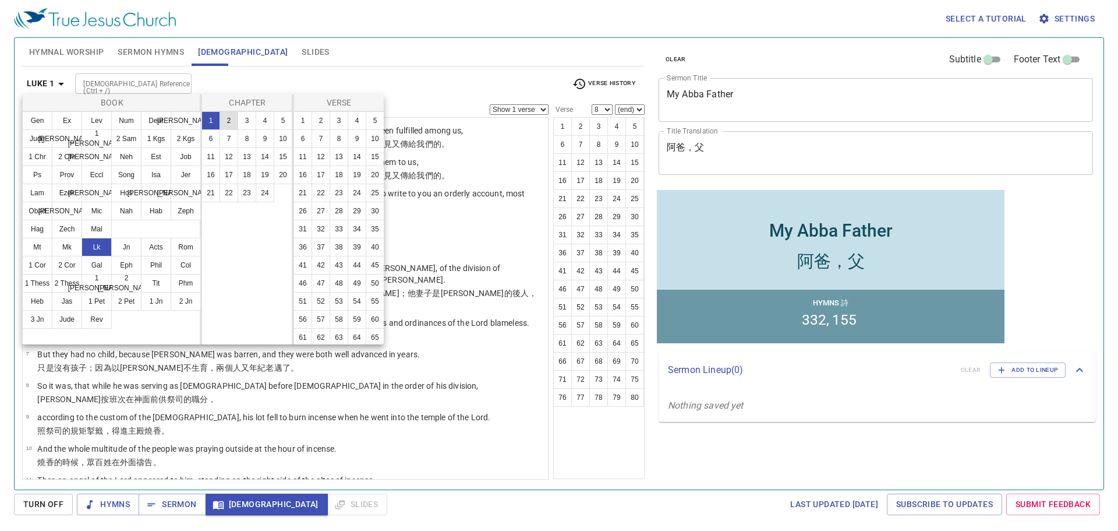
click at [0, 0] on button "2" at bounding box center [0, 0] width 0 height 0
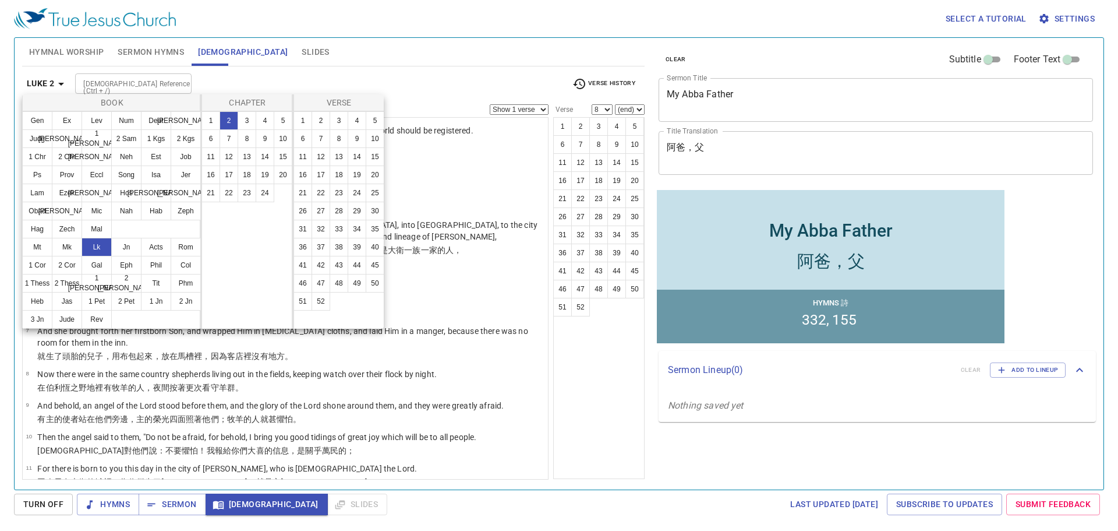
click at [394, 65] on div at bounding box center [559, 265] width 1118 height 531
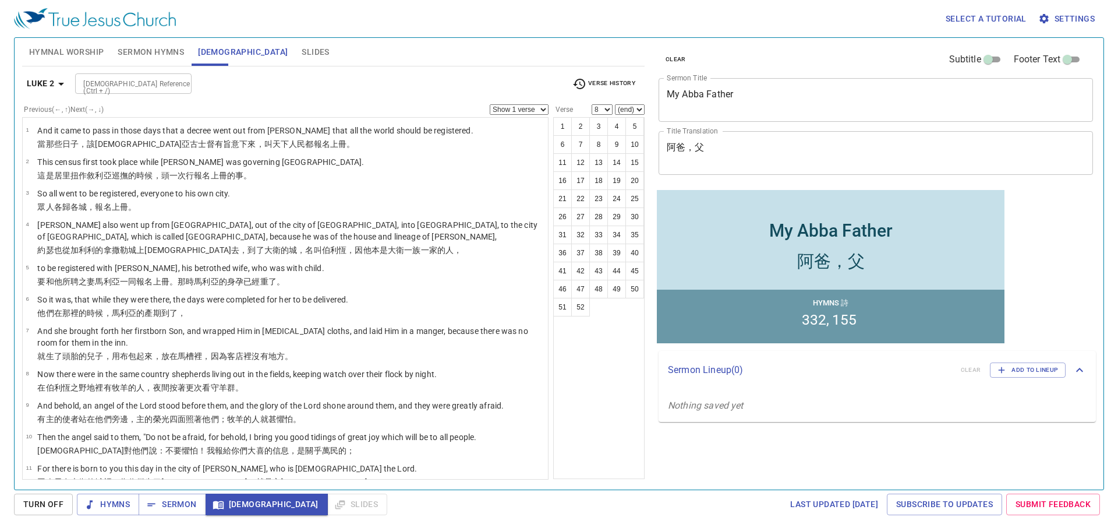
click at [61, 82] on icon "button" at bounding box center [61, 84] width 14 height 14
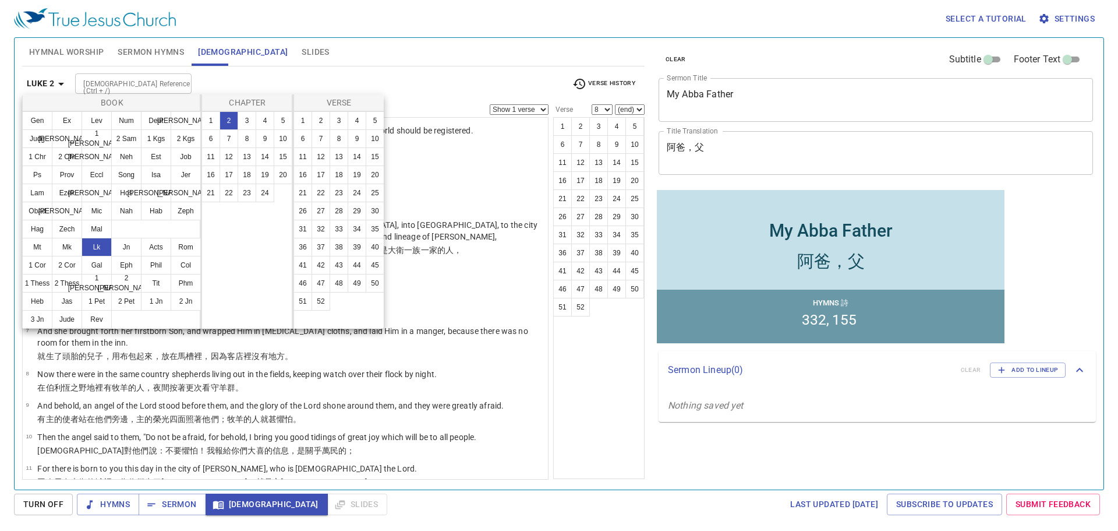
click at [369, 56] on div at bounding box center [559, 265] width 1118 height 531
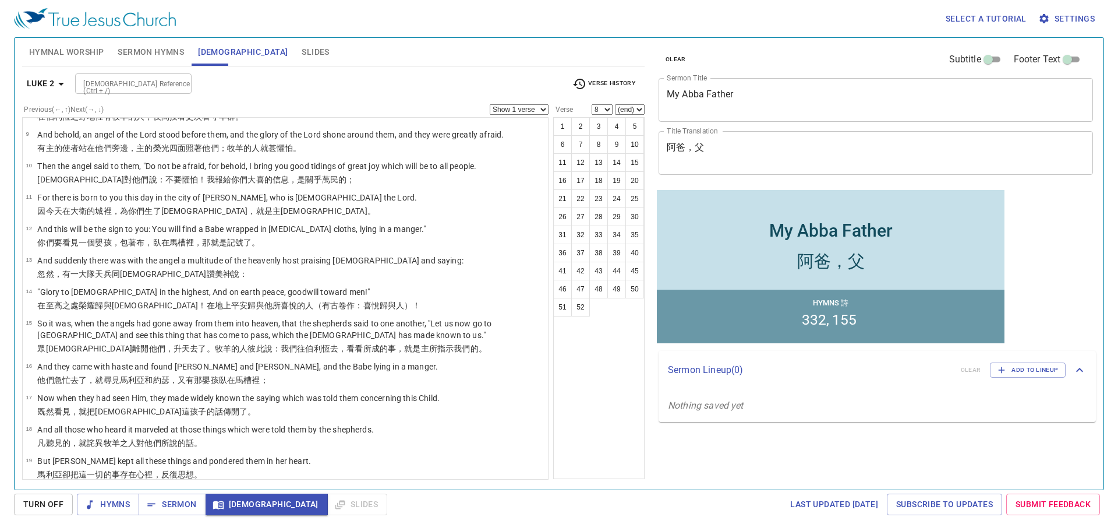
scroll to position [333, 0]
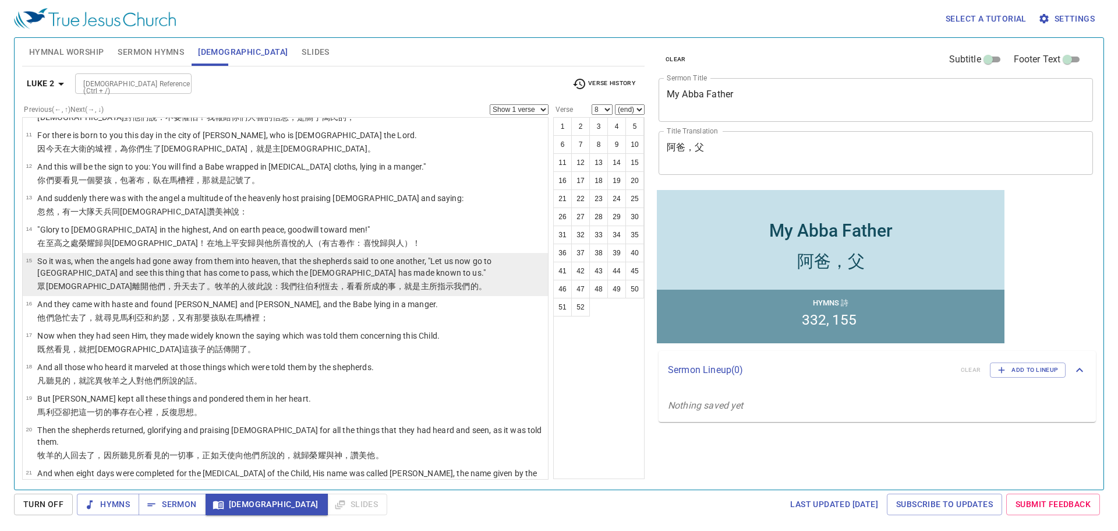
click at [342, 275] on p "So it was, when the angels had gone away from them into heaven, that the shephe…" at bounding box center [290, 266] width 507 height 23
select select "15"
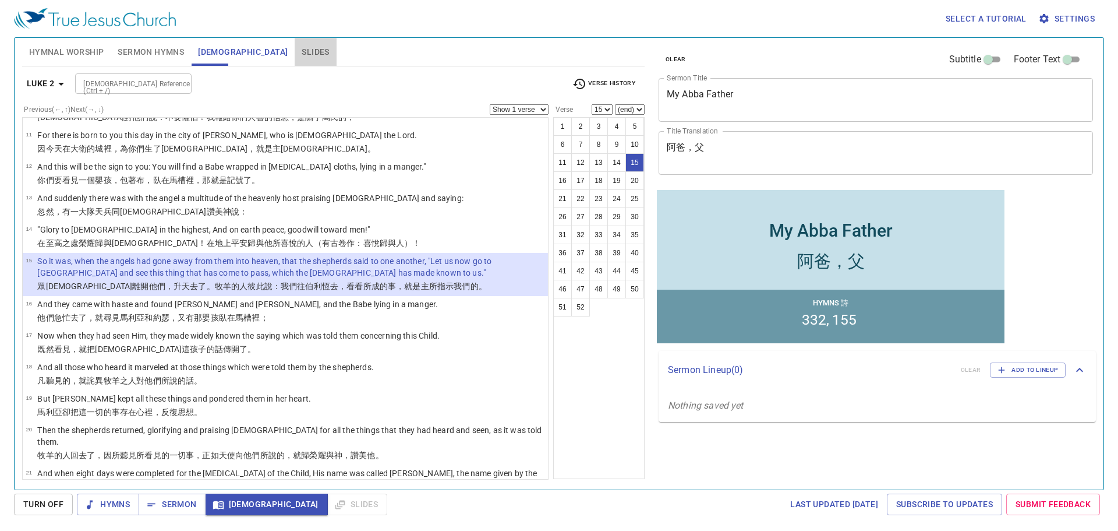
click at [302, 57] on span "Slides" at bounding box center [315, 52] width 27 height 15
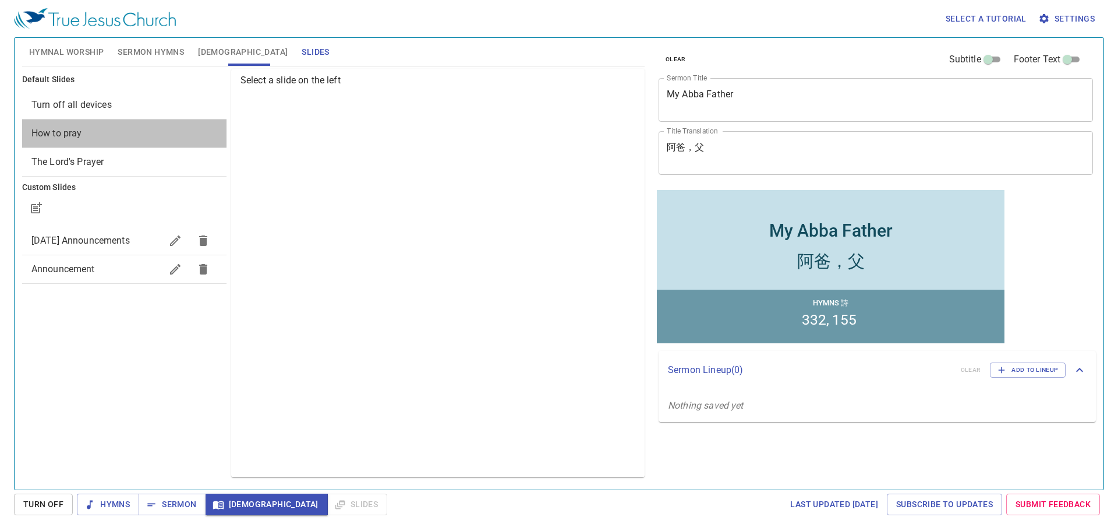
click at [48, 135] on span "How to pray" at bounding box center [56, 133] width 51 height 11
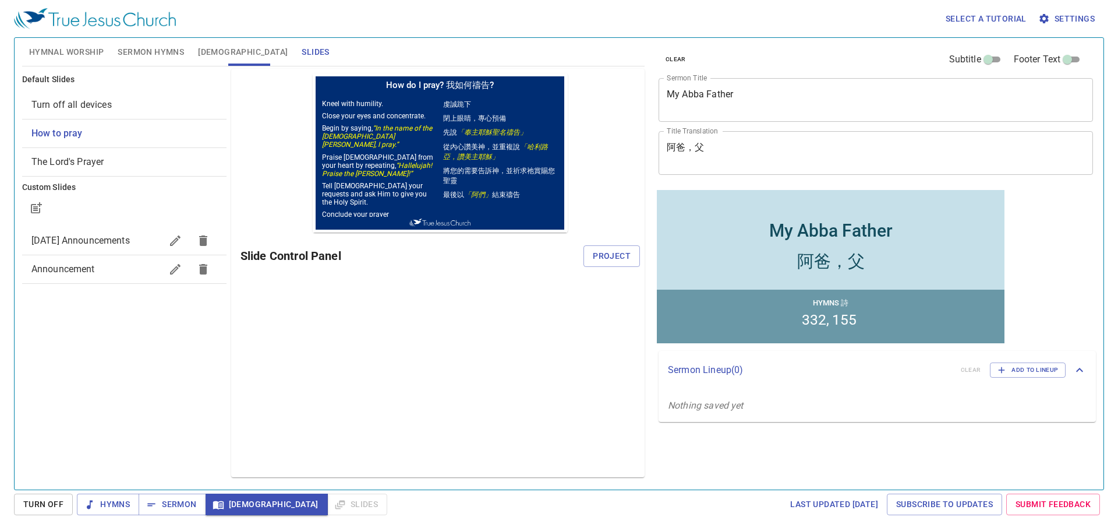
scroll to position [0, 0]
click at [605, 258] on span "Project" at bounding box center [612, 256] width 38 height 15
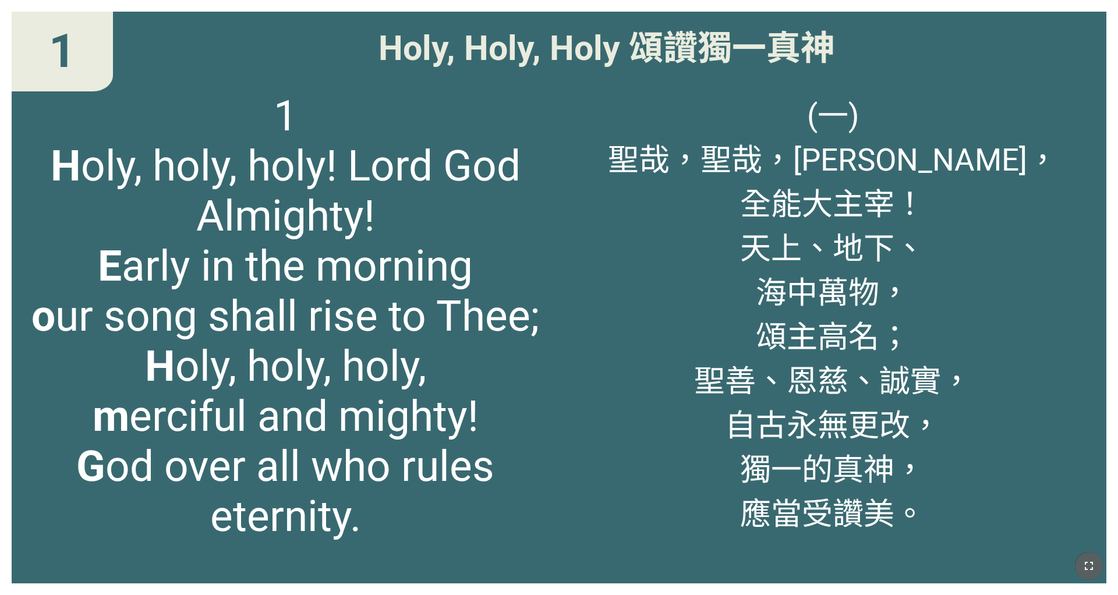
click at [745, 465] on icon "button" at bounding box center [1089, 566] width 14 height 14
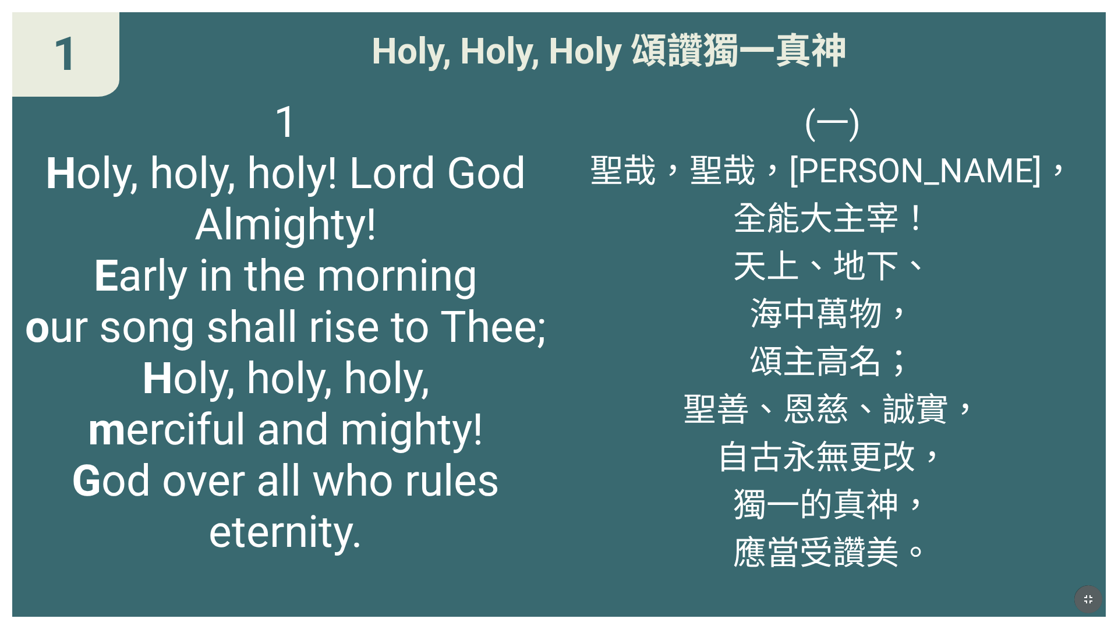
click at [745, 465] on icon "button" at bounding box center [1089, 599] width 14 height 14
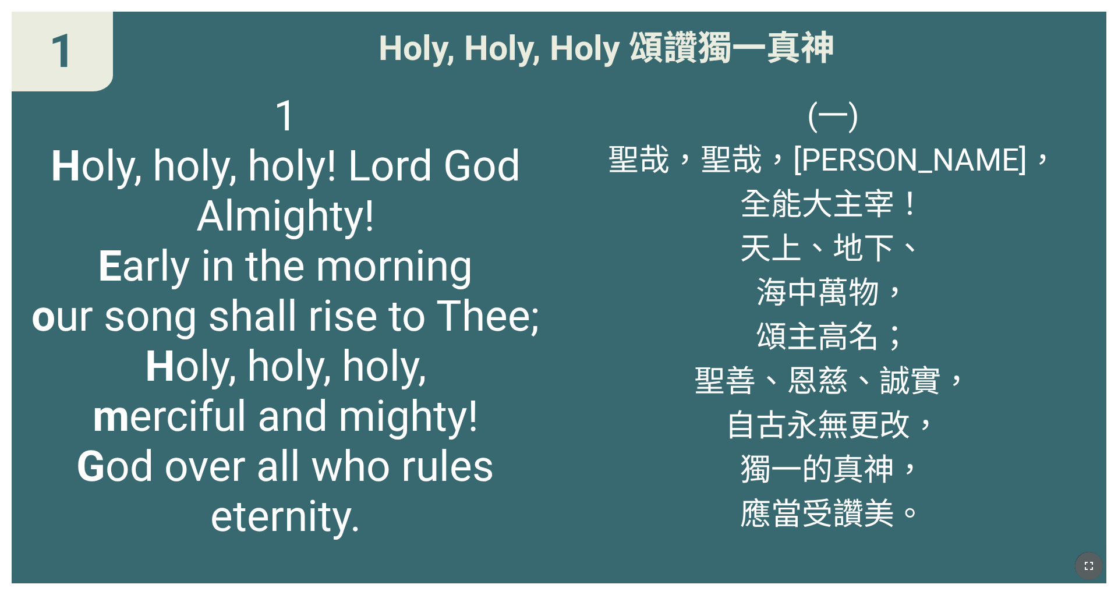
click at [745, 465] on icon "button" at bounding box center [1089, 566] width 14 height 14
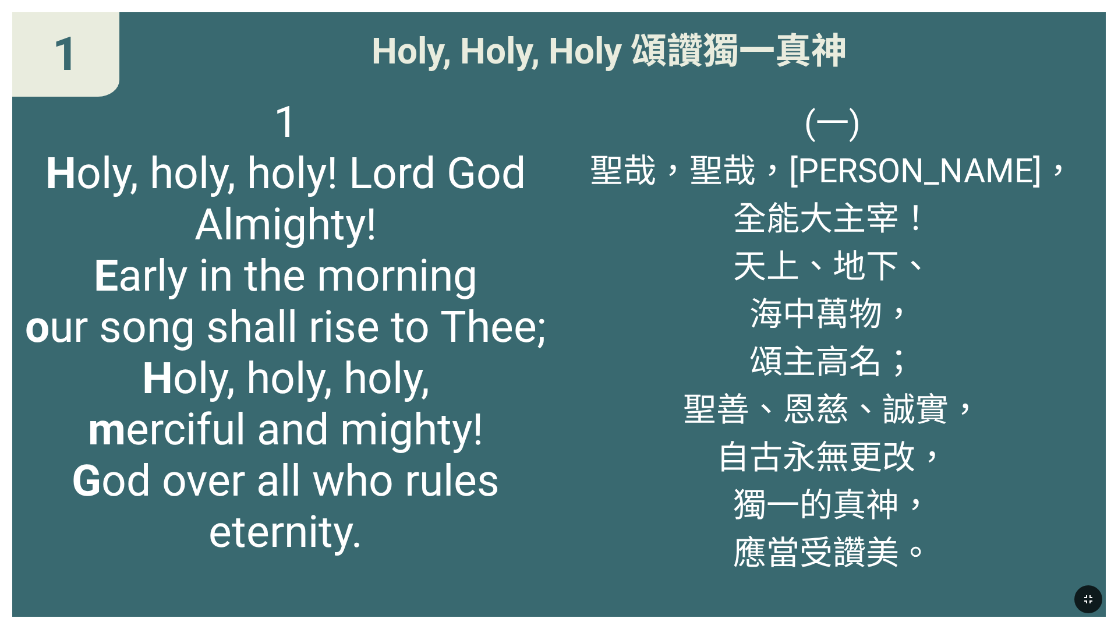
drag, startPoint x: 1092, startPoint y: 599, endPoint x: 1092, endPoint y: 566, distance: 33.8
click at [745, 465] on icon "button" at bounding box center [1089, 599] width 14 height 14
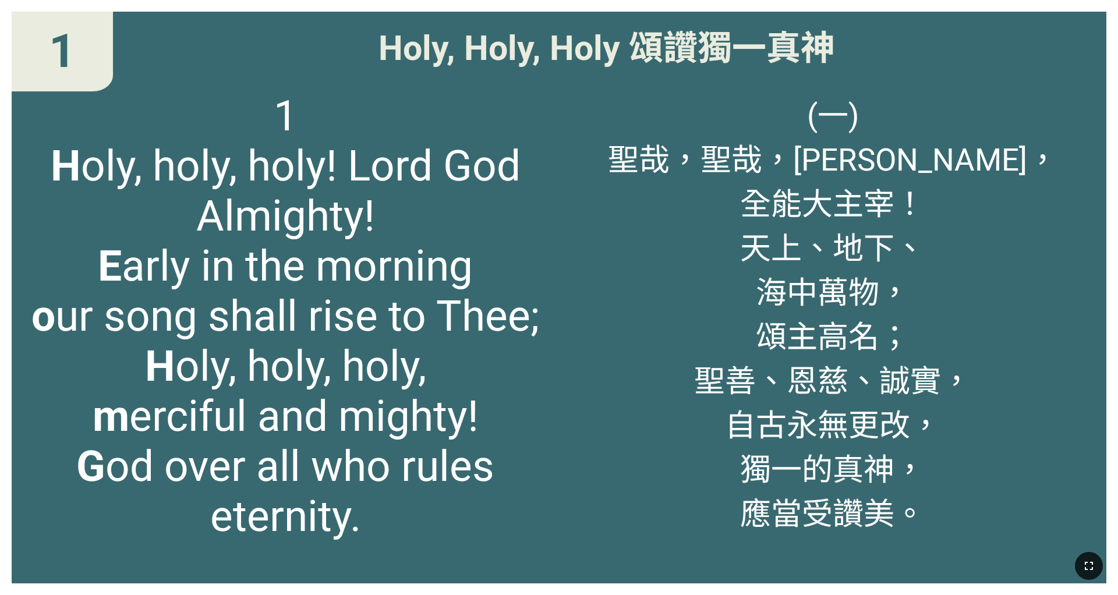
click at [745, 465] on icon "button" at bounding box center [1089, 566] width 14 height 14
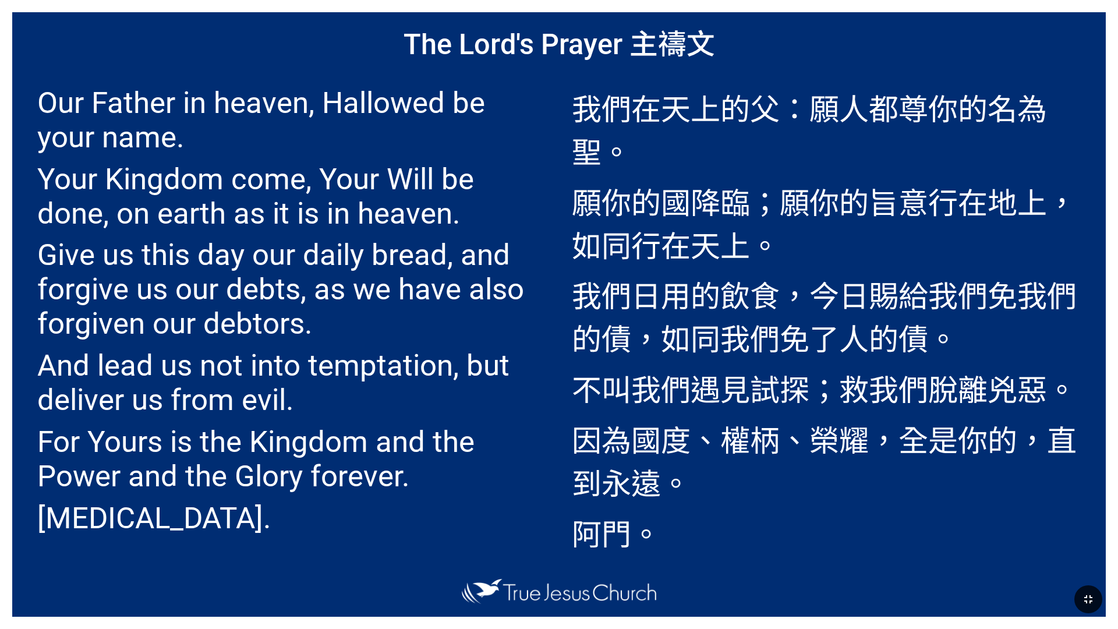
click at [598, 285] on p "我們日用的飲食，今日賜給我們免我們的債，如同我們免了人的債。" at bounding box center [826, 316] width 509 height 86
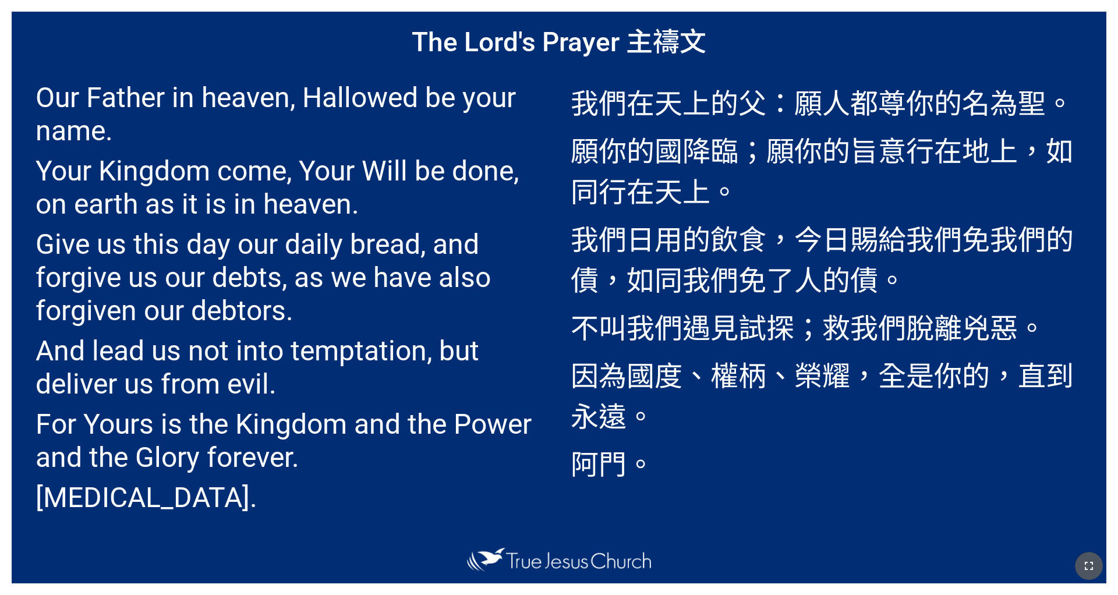
click at [745, 465] on icon "button" at bounding box center [1089, 566] width 14 height 14
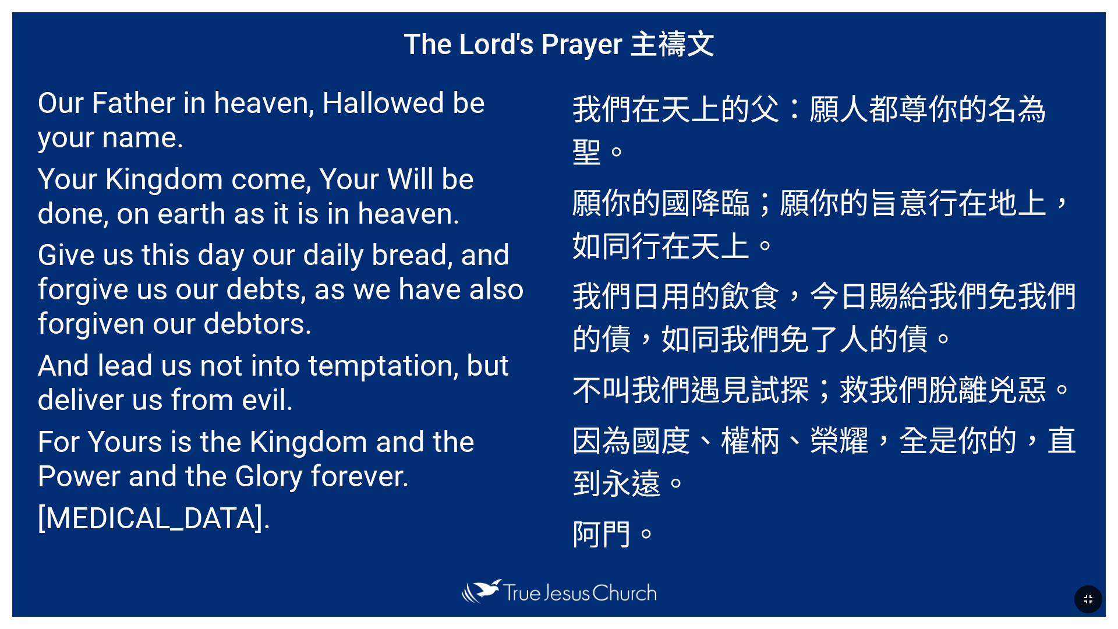
click at [745, 55] on h1 "The Lord's Prayer 主禱文" at bounding box center [559, 41] width 1094 height 59
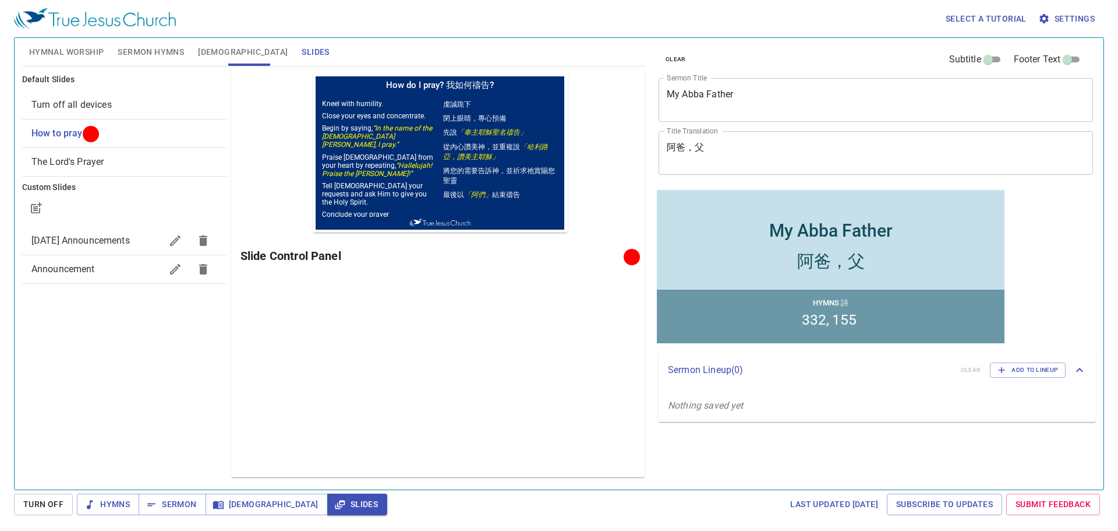
click at [84, 167] on span "The Lord's Prayer" at bounding box center [67, 161] width 73 height 11
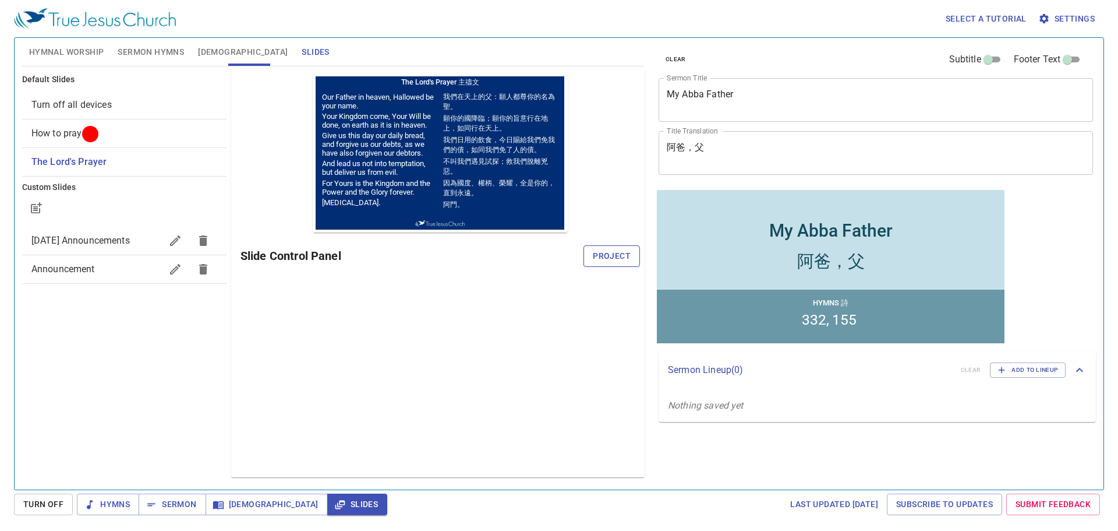
click at [636, 255] on button "Project" at bounding box center [612, 256] width 57 height 22
click at [140, 50] on span "Sermon Hymns" at bounding box center [151, 52] width 66 height 15
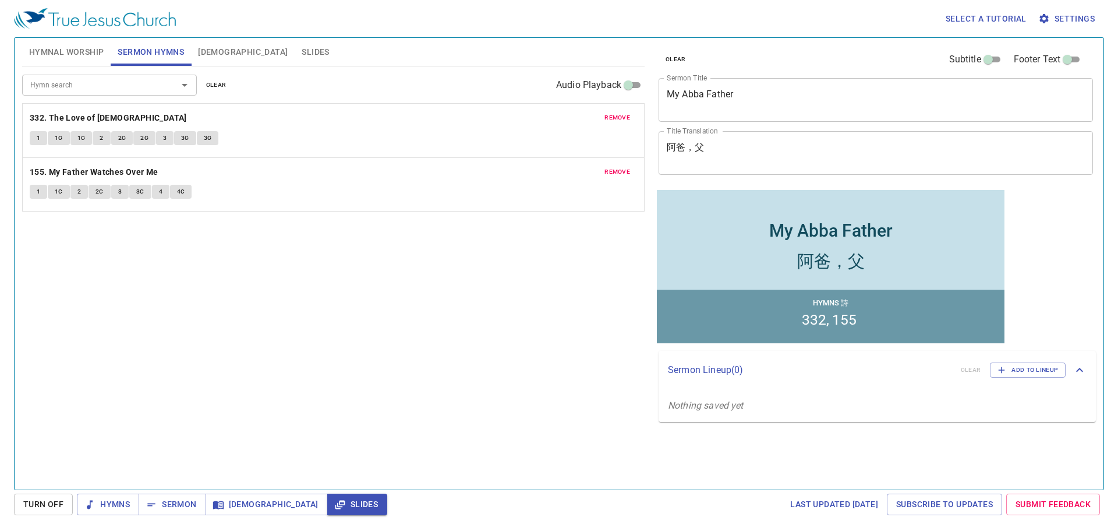
click at [221, 83] on span "clear" at bounding box center [216, 85] width 20 height 10
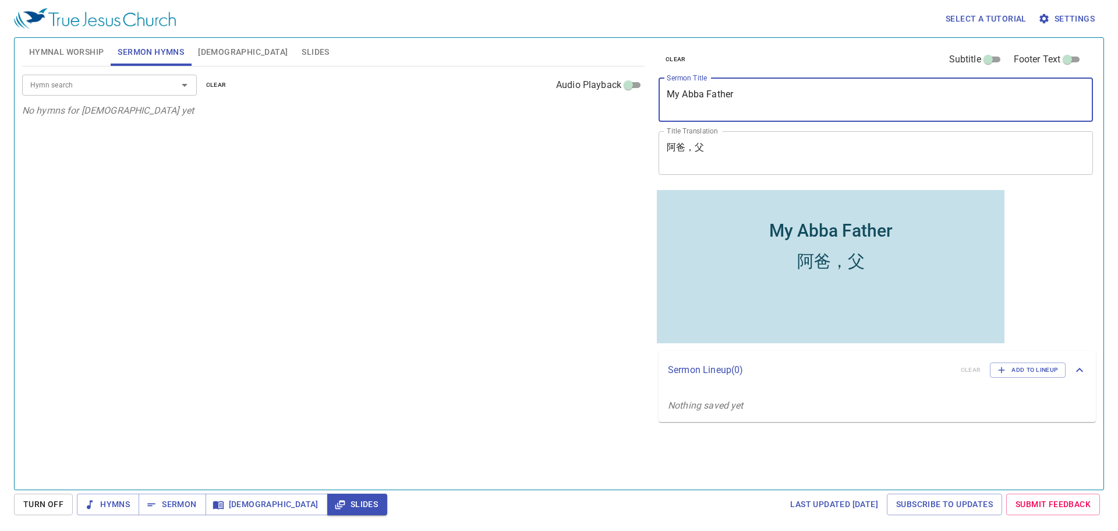
drag, startPoint x: 650, startPoint y: 93, endPoint x: 613, endPoint y: 93, distance: 36.1
click at [613, 93] on div "Hymnal Worship Sermon Hymns Bible Slides Hymn search Hymn search clear Audio Pl…" at bounding box center [558, 258] width 1083 height 451
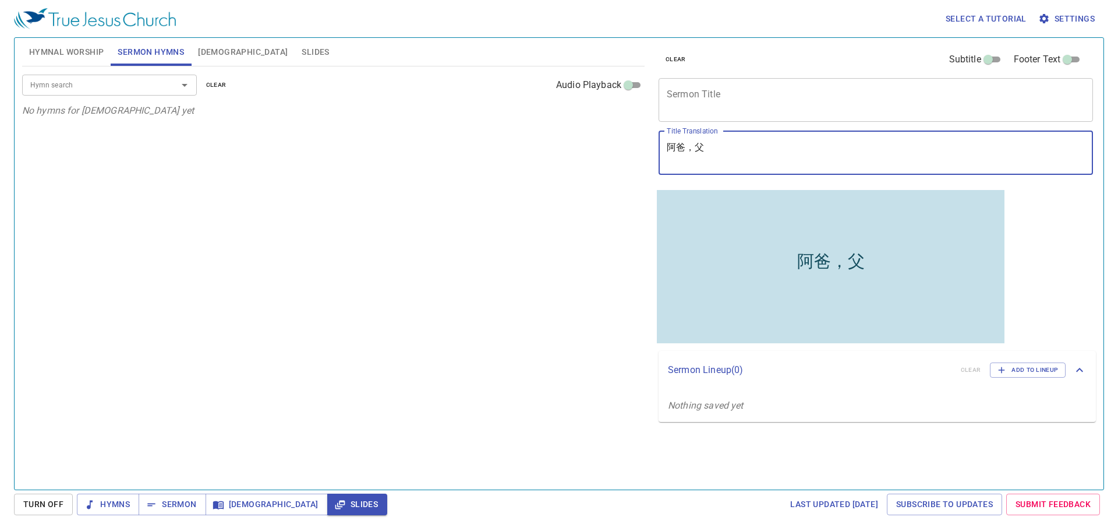
drag, startPoint x: 691, startPoint y: 150, endPoint x: 636, endPoint y: 148, distance: 54.8
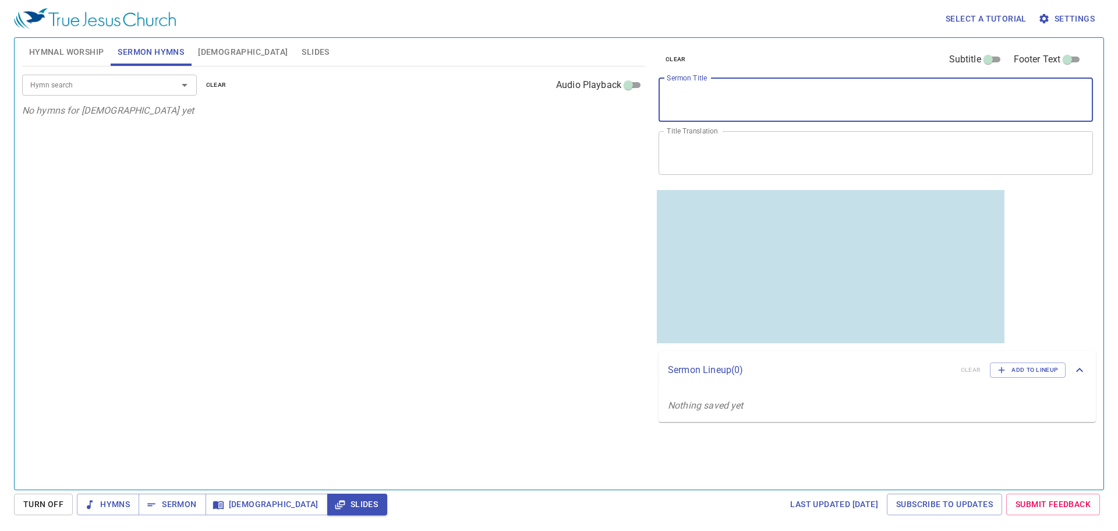
click at [724, 102] on textarea "Sermon Title" at bounding box center [876, 100] width 418 height 22
click at [51, 43] on button "Hymnal Worship" at bounding box center [66, 52] width 89 height 28
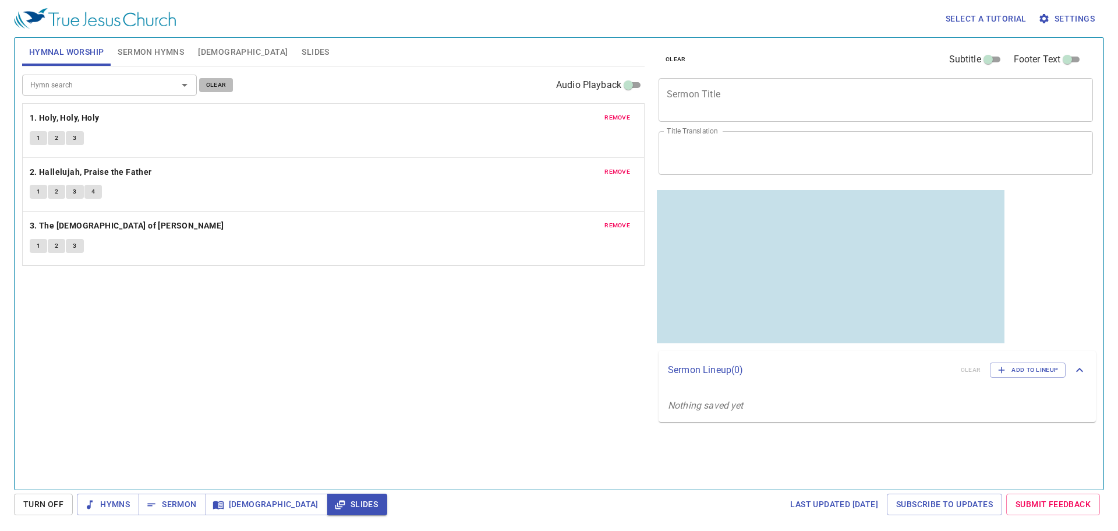
click at [220, 82] on span "clear" at bounding box center [216, 85] width 20 height 10
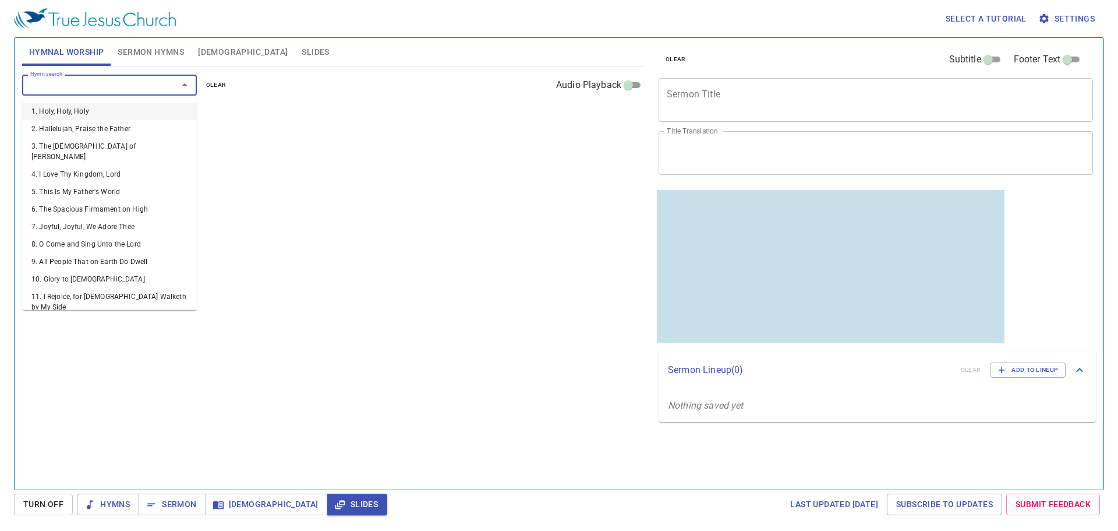
click at [106, 90] on input "Hymn search" at bounding box center [92, 84] width 133 height 13
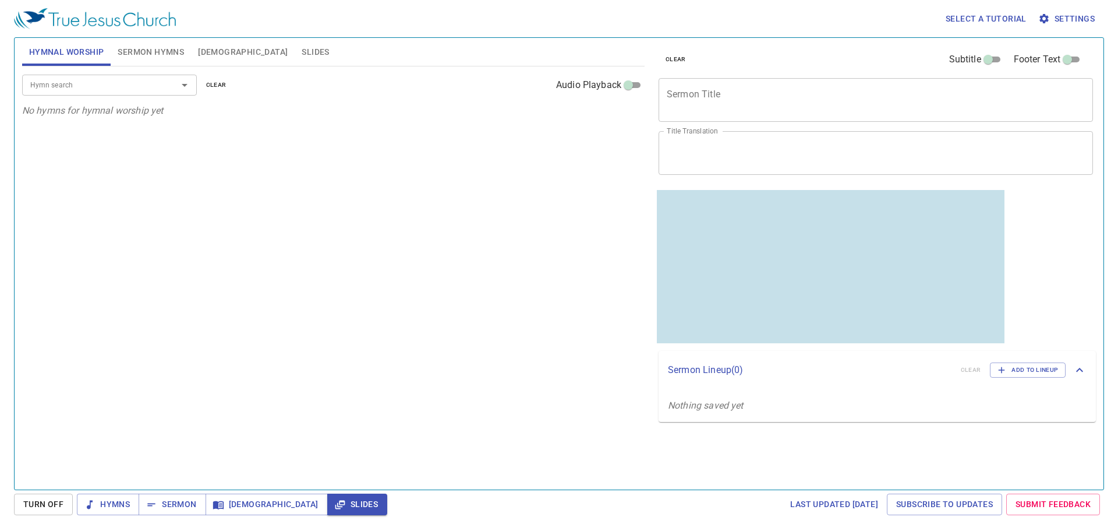
click at [317, 125] on div "Hymn search Hymn search clear Audio Playback No hymns for hymnal worship yet" at bounding box center [333, 272] width 623 height 413
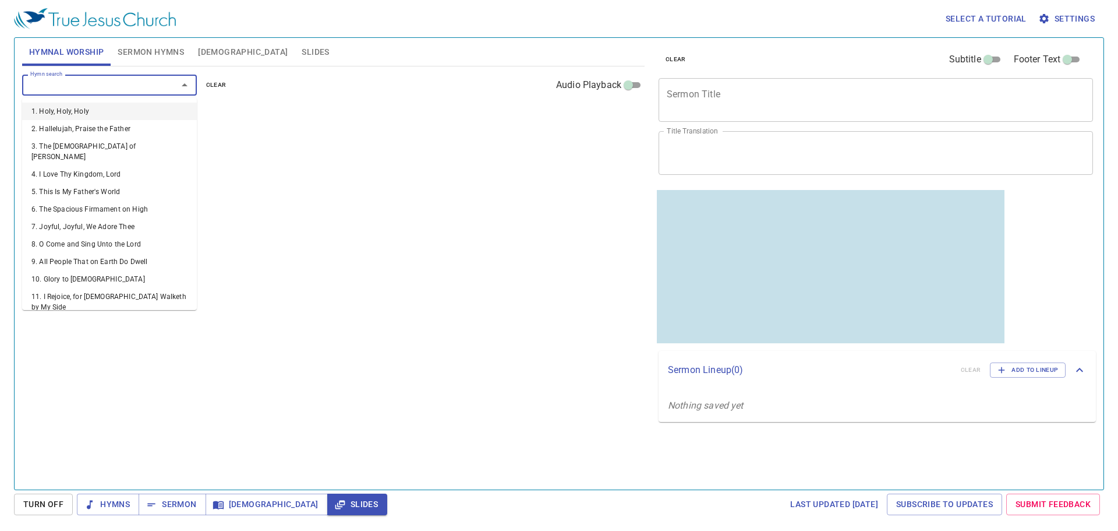
click at [144, 89] on input "Hymn search" at bounding box center [92, 84] width 133 height 13
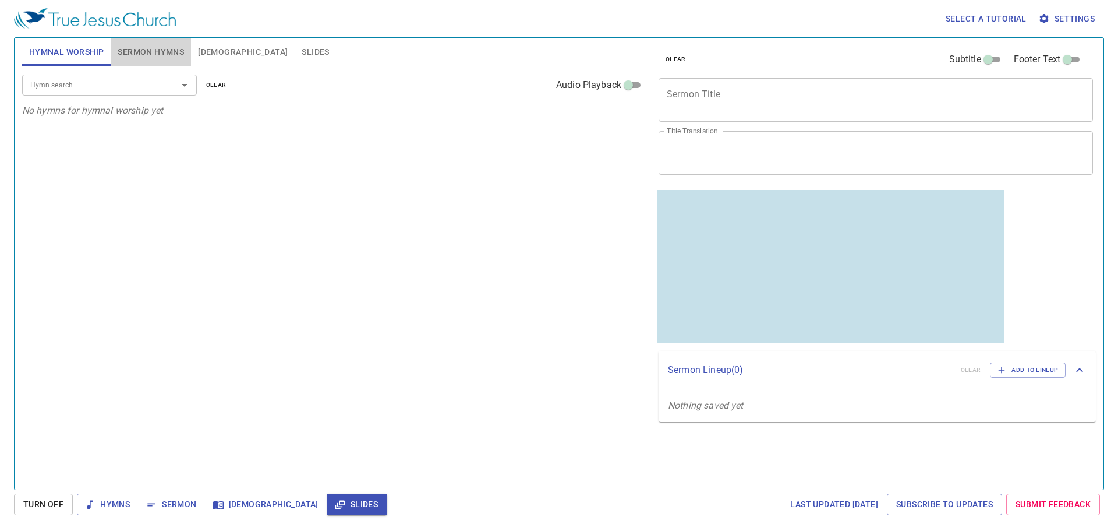
click at [147, 52] on span "Sermon Hymns" at bounding box center [151, 52] width 66 height 15
click at [212, 50] on span "[DEMOGRAPHIC_DATA]" at bounding box center [243, 52] width 90 height 15
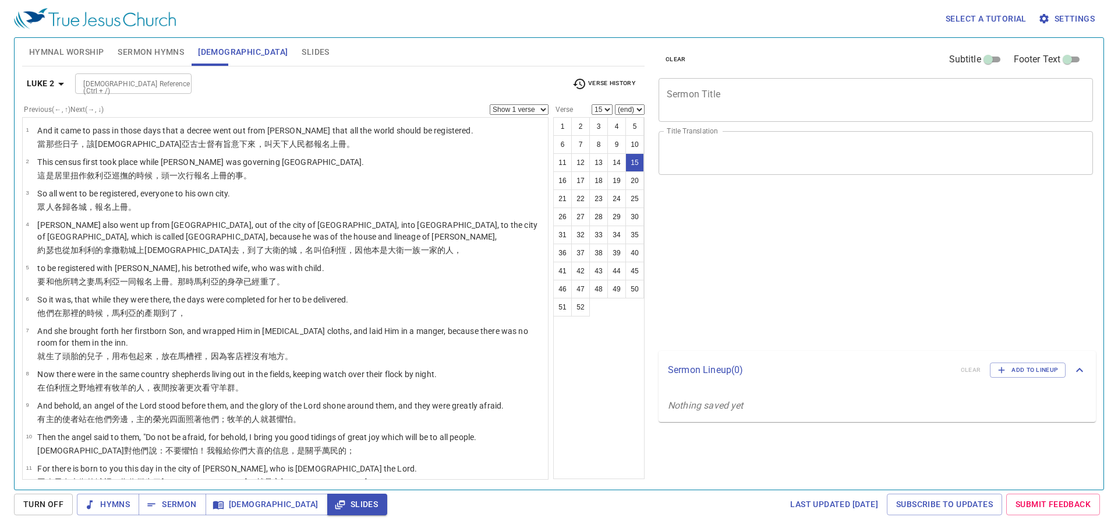
select select "15"
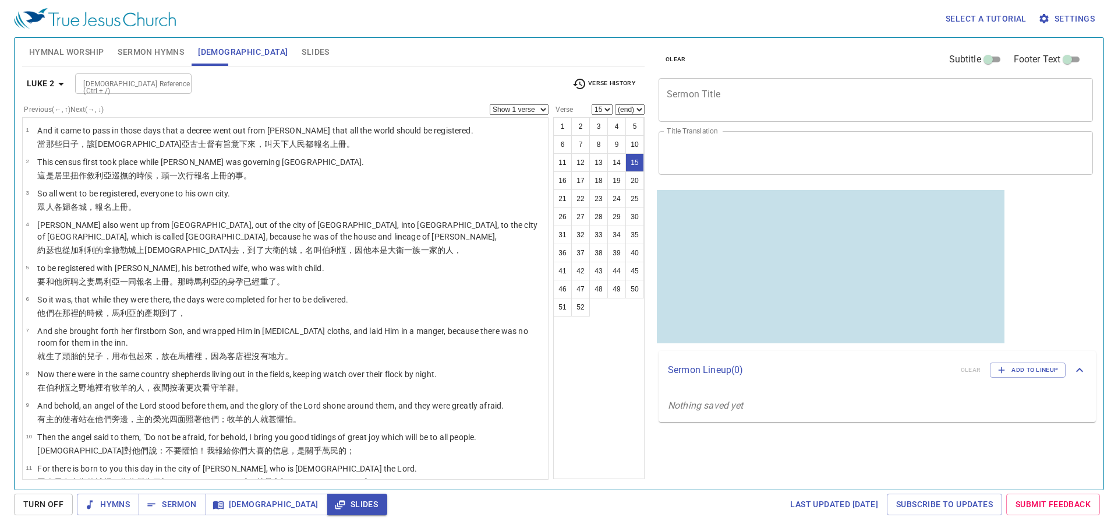
scroll to position [333, 0]
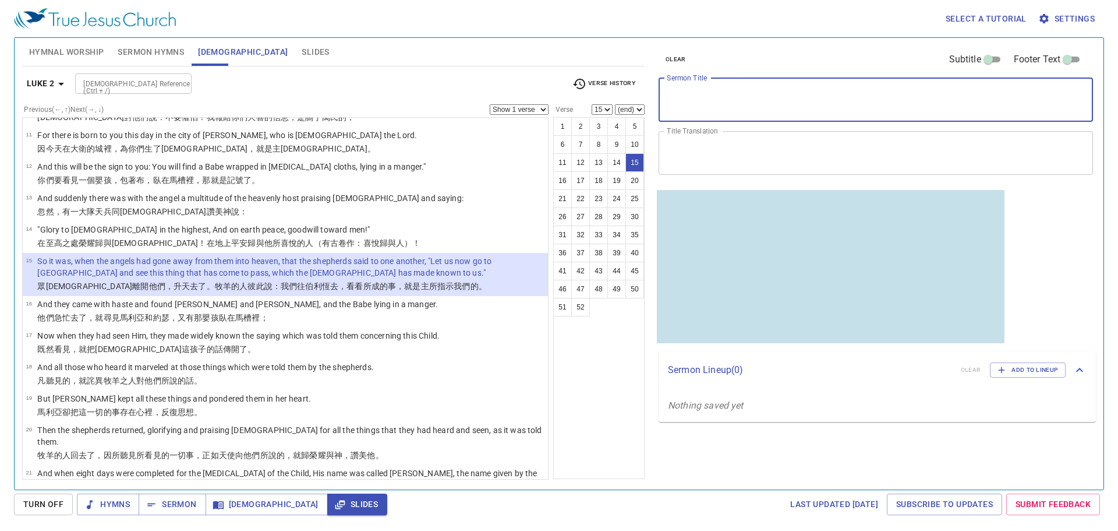
click at [0, 0] on textarea "Sermon Title" at bounding box center [0, 0] width 0 height 0
click at [172, 52] on span "Sermon Hymns" at bounding box center [151, 52] width 66 height 15
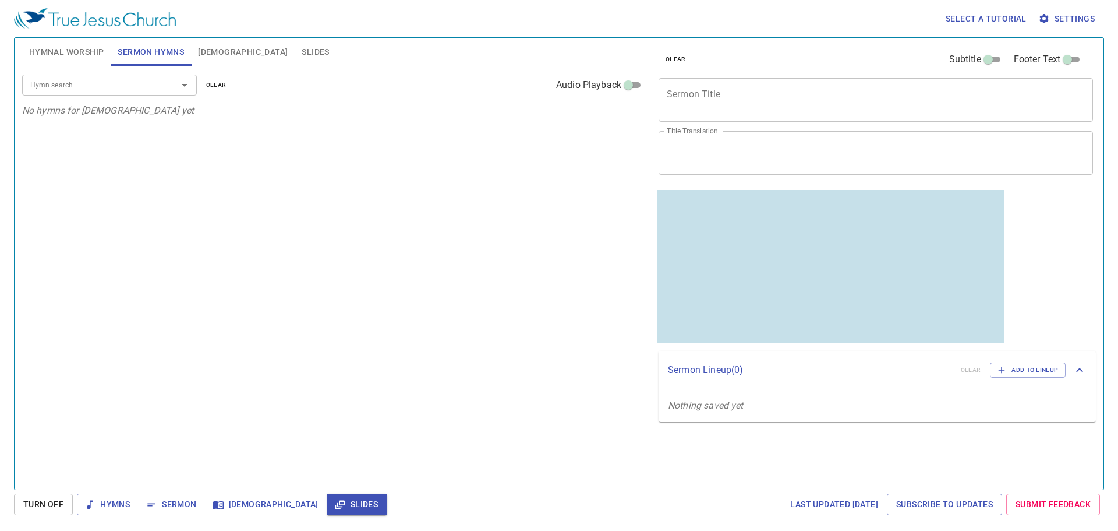
click at [770, 87] on div "x Sermon Title" at bounding box center [876, 100] width 435 height 44
click at [52, 41] on button "Hymnal Worship" at bounding box center [66, 52] width 89 height 28
click at [51, 50] on span "Hymnal Worship" at bounding box center [66, 52] width 75 height 15
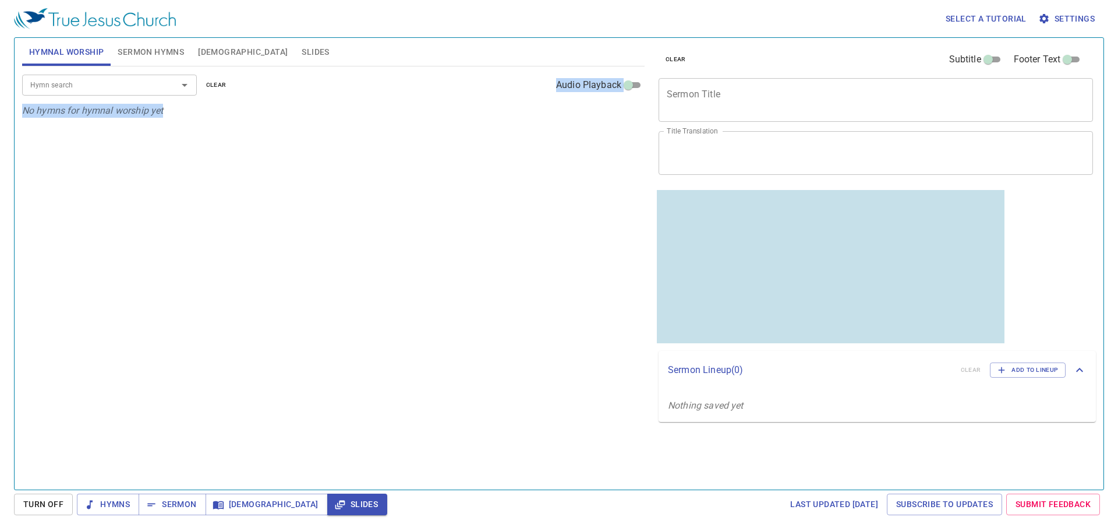
drag, startPoint x: 199, startPoint y: 279, endPoint x: 125, endPoint y: 362, distance: 111.4
click at [189, 295] on div "Hymn search Hymn search clear Audio Playback No hymns for hymnal worship yet" at bounding box center [333, 272] width 623 height 413
click at [0, 0] on span "Hymns" at bounding box center [0, 0] width 0 height 0
click at [42, 510] on span "Turn Off" at bounding box center [43, 504] width 40 height 15
click at [0, 0] on span "Hymns" at bounding box center [0, 0] width 0 height 0
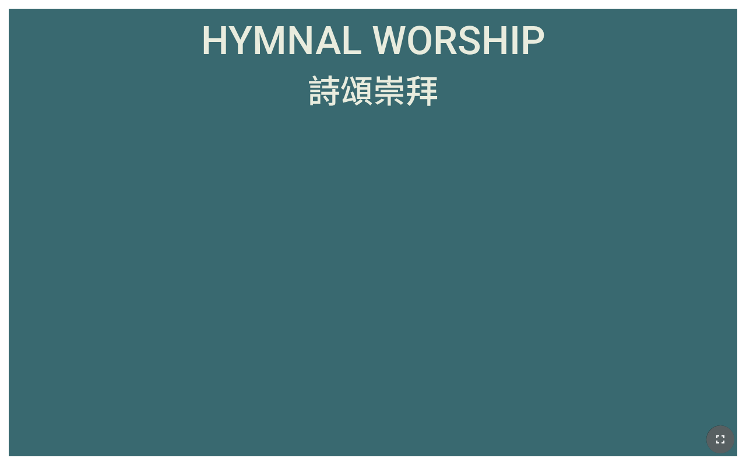
click at [722, 449] on button "button" at bounding box center [720, 440] width 28 height 28
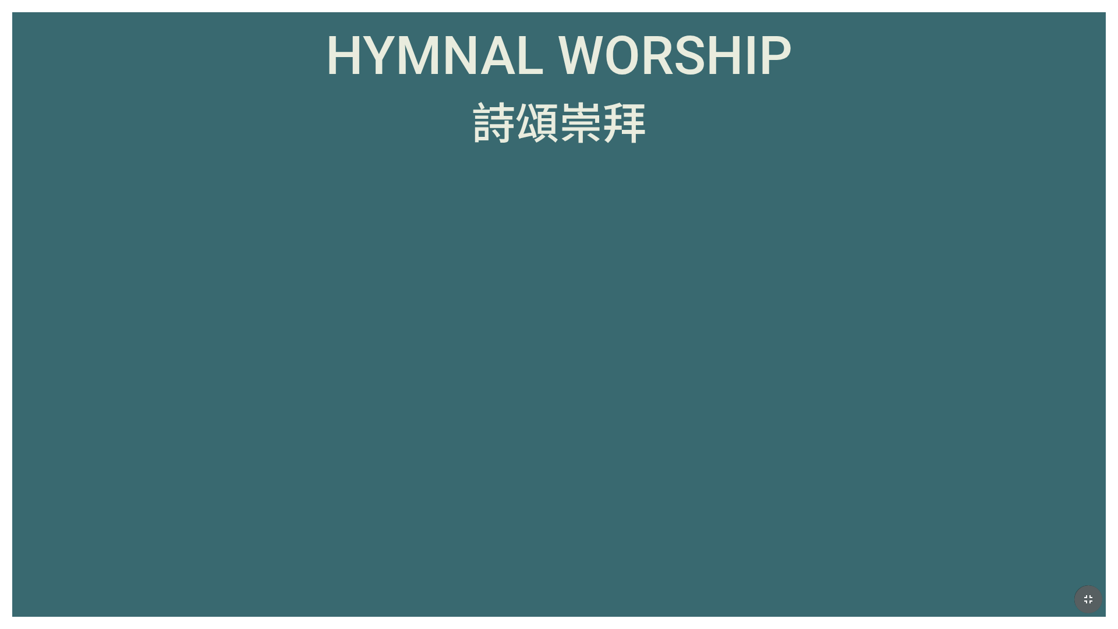
click at [745, 465] on button "button" at bounding box center [1089, 599] width 28 height 28
